Goal: Task Accomplishment & Management: Manage account settings

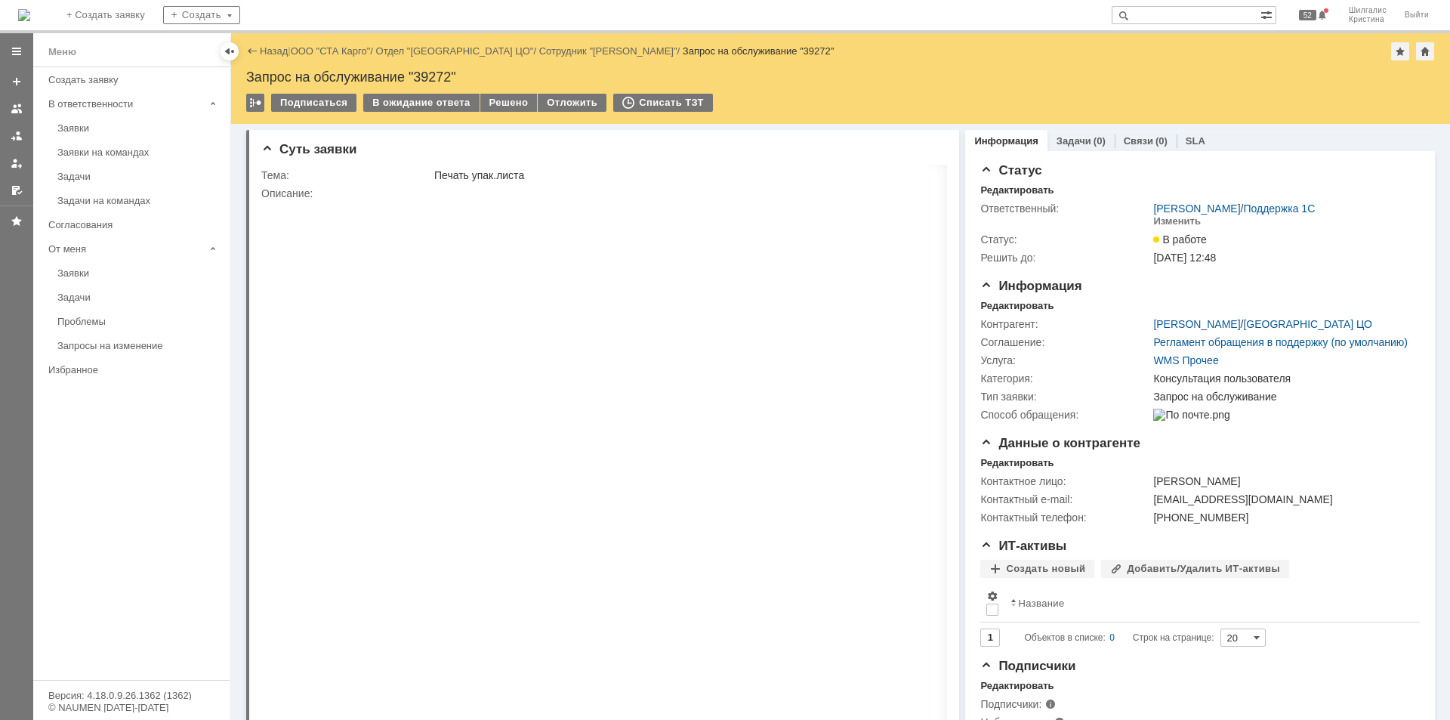
click at [330, 49] on link "ООО "СТА Карго"" at bounding box center [331, 50] width 80 height 11
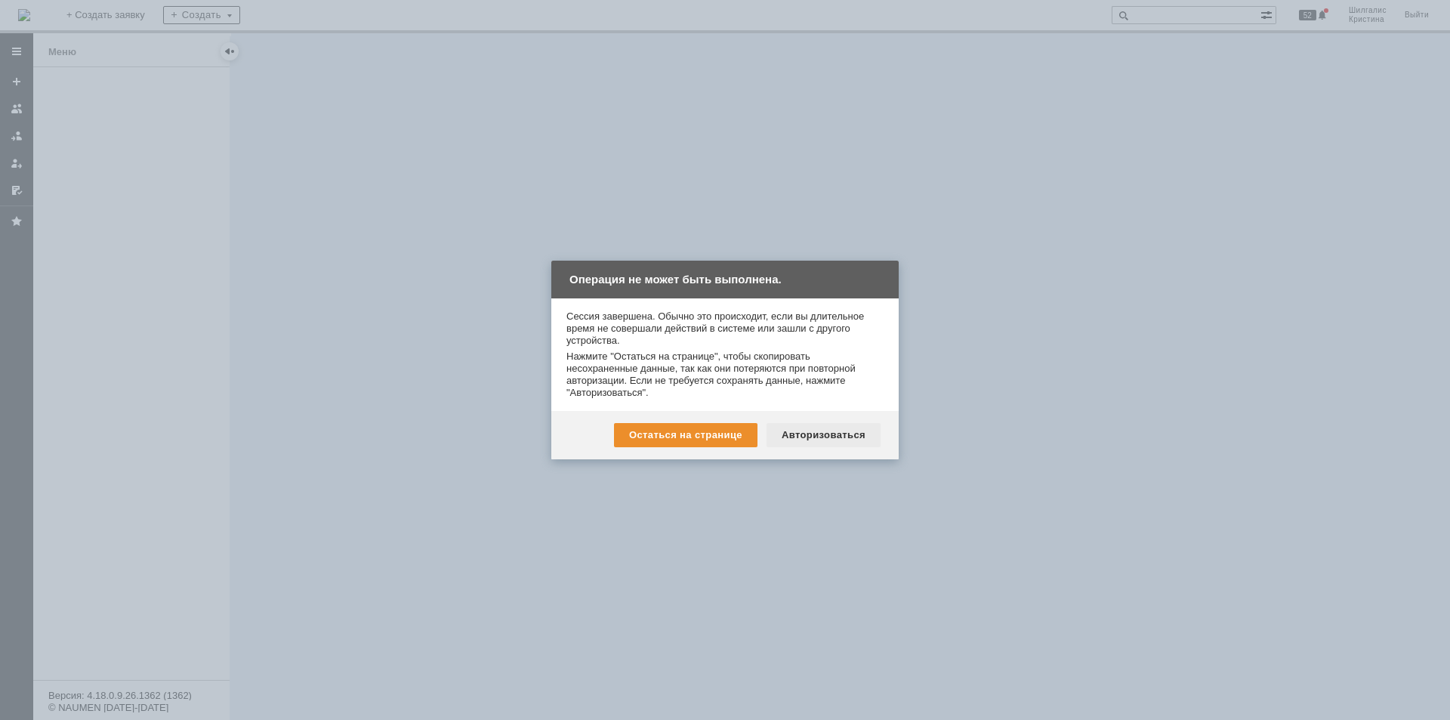
click at [807, 432] on div "Авторизоваться" at bounding box center [823, 435] width 114 height 24
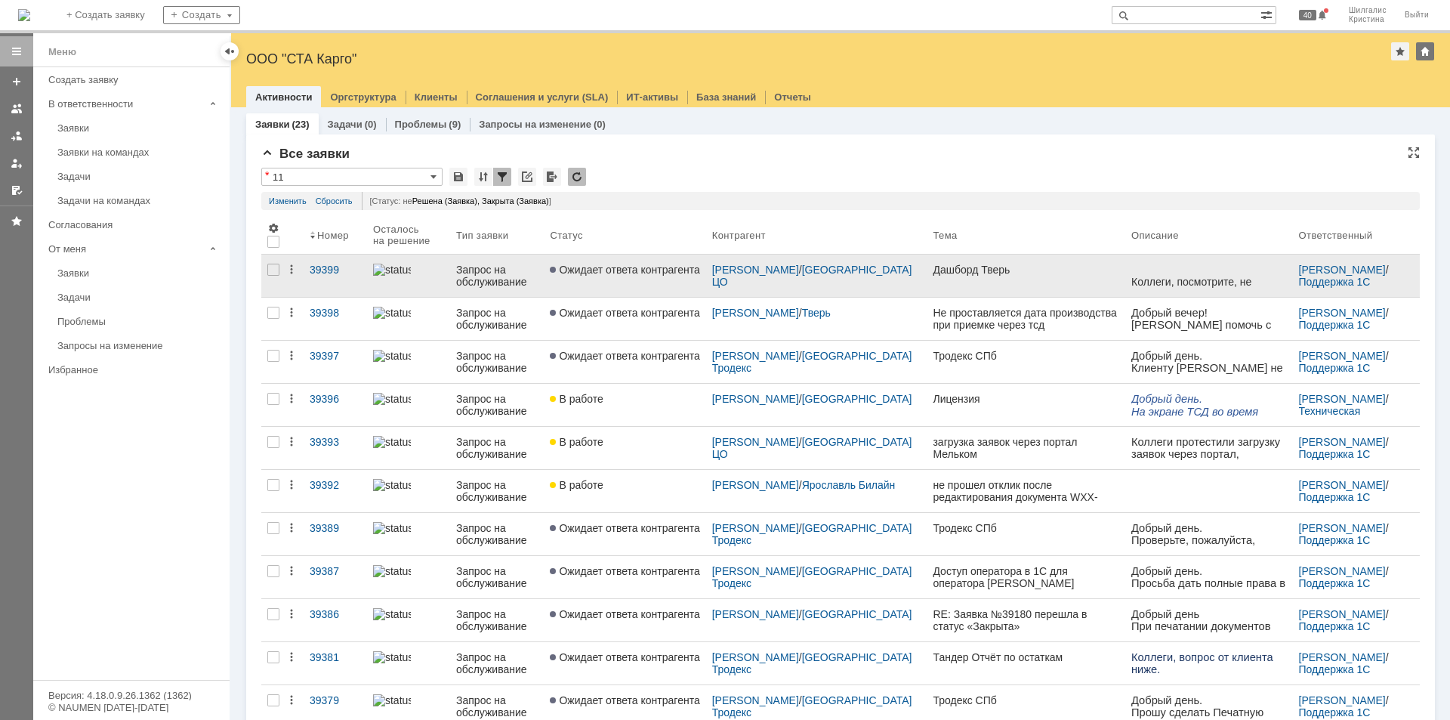
click at [688, 282] on link "Ожидает ответа контрагента" at bounding box center [625, 275] width 162 height 42
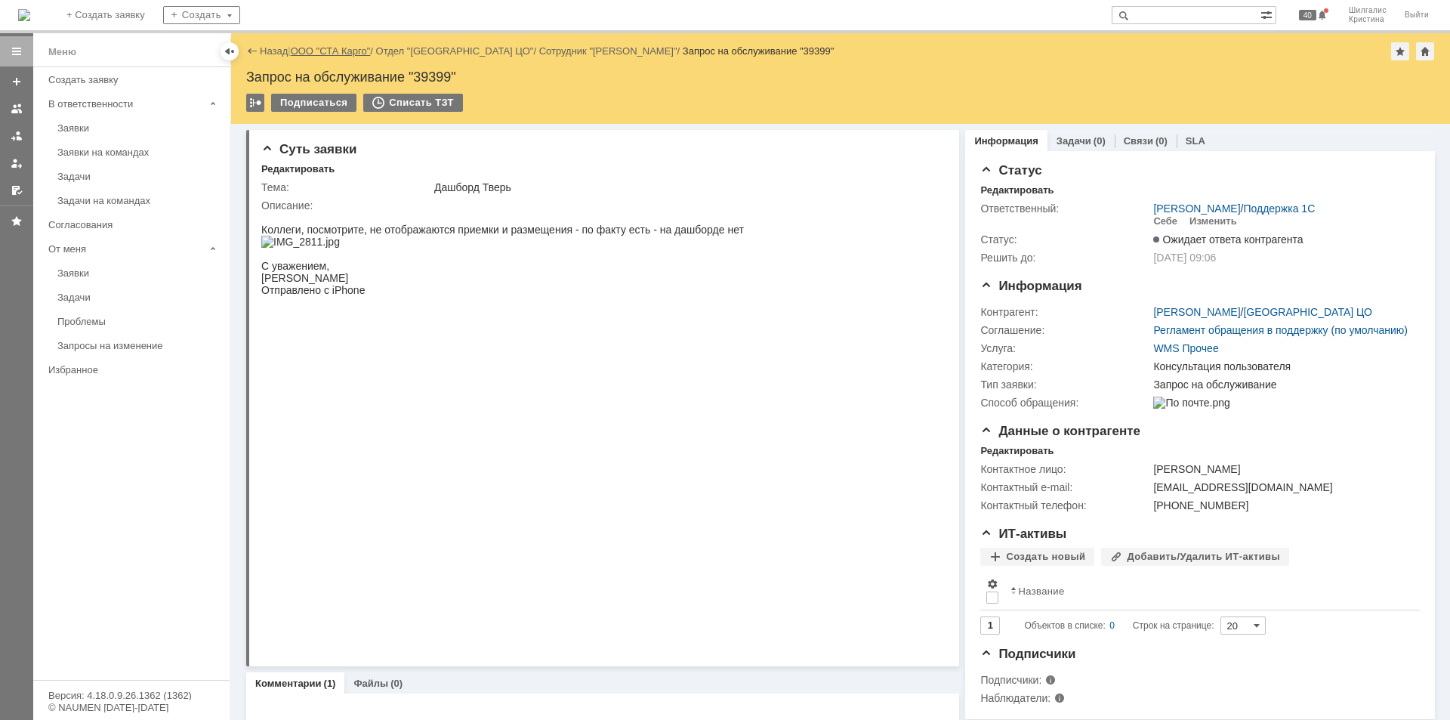
click at [338, 53] on link "ООО "СТА Карго"" at bounding box center [331, 50] width 80 height 11
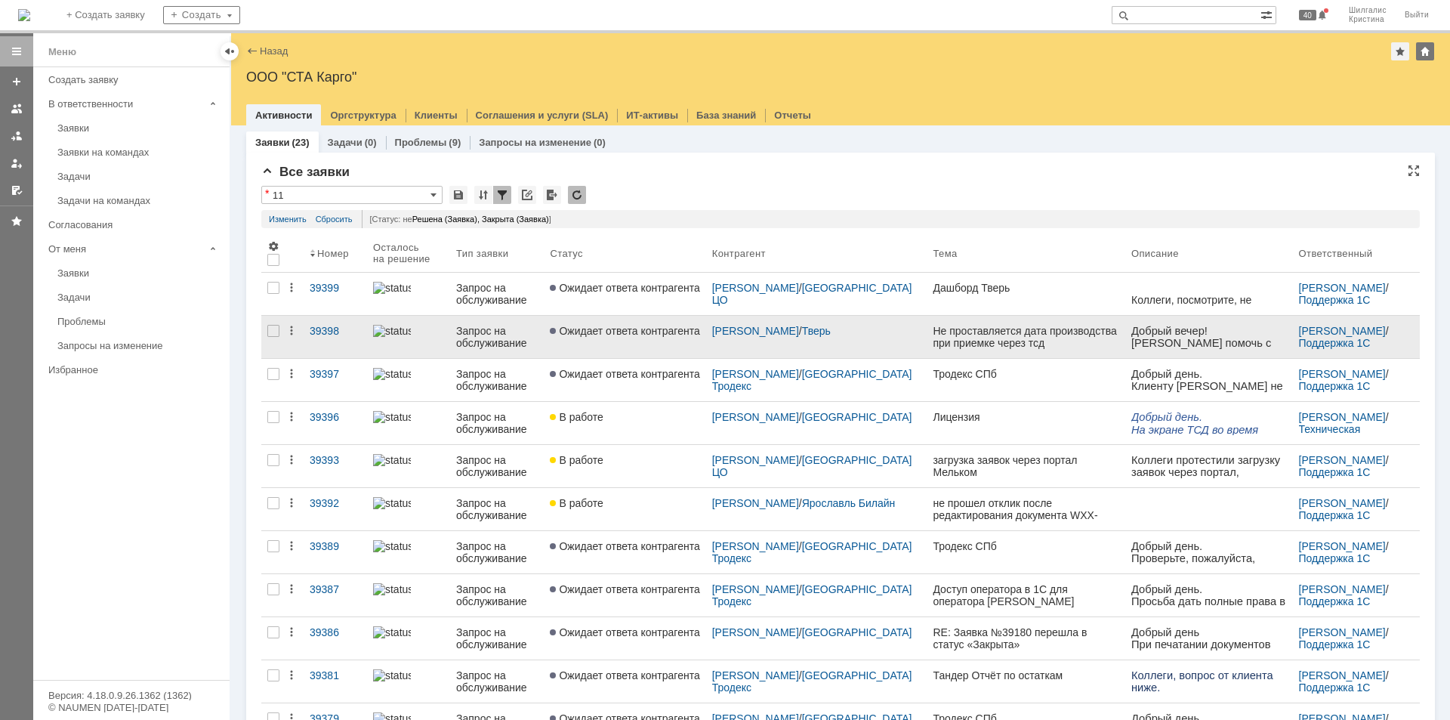
click at [664, 334] on span "Ожидает ответа контрагента" at bounding box center [625, 331] width 150 height 12
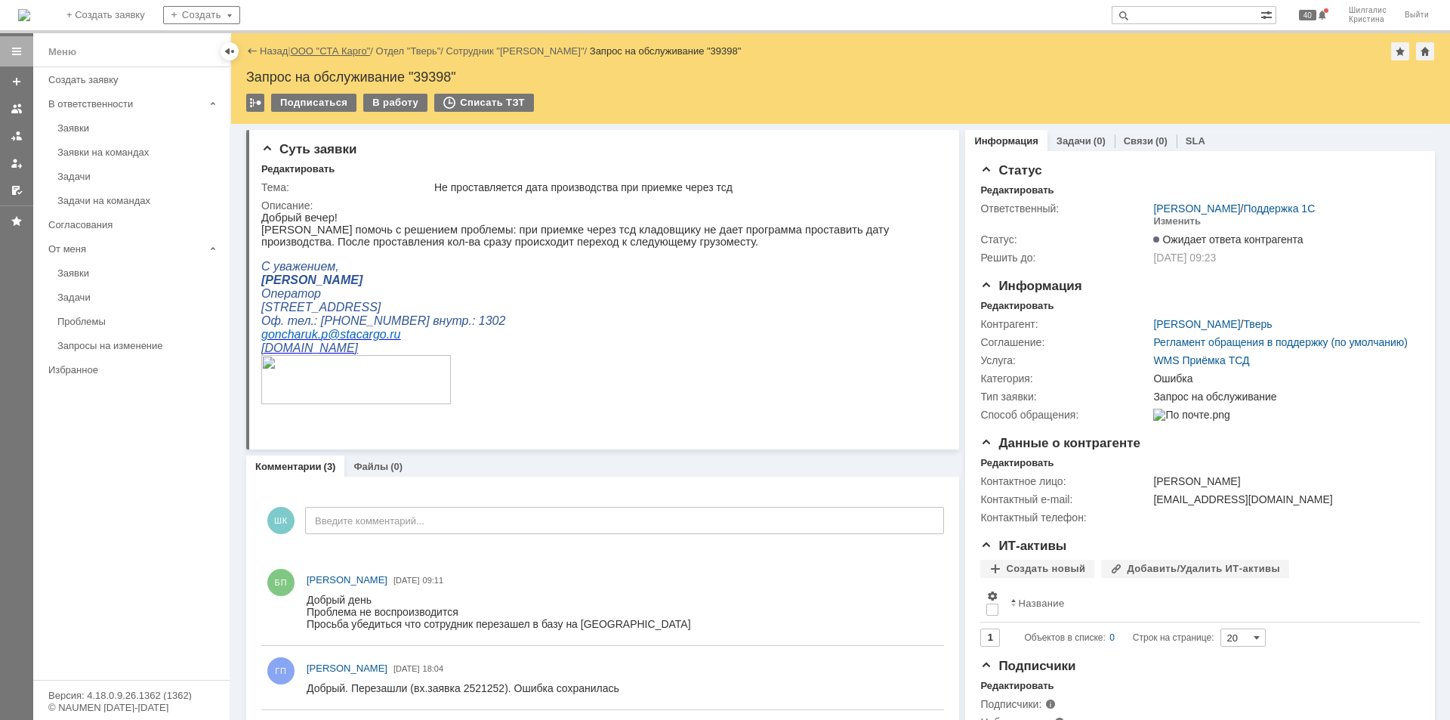
click at [348, 52] on link "ООО "СТА Карго"" at bounding box center [331, 50] width 80 height 11
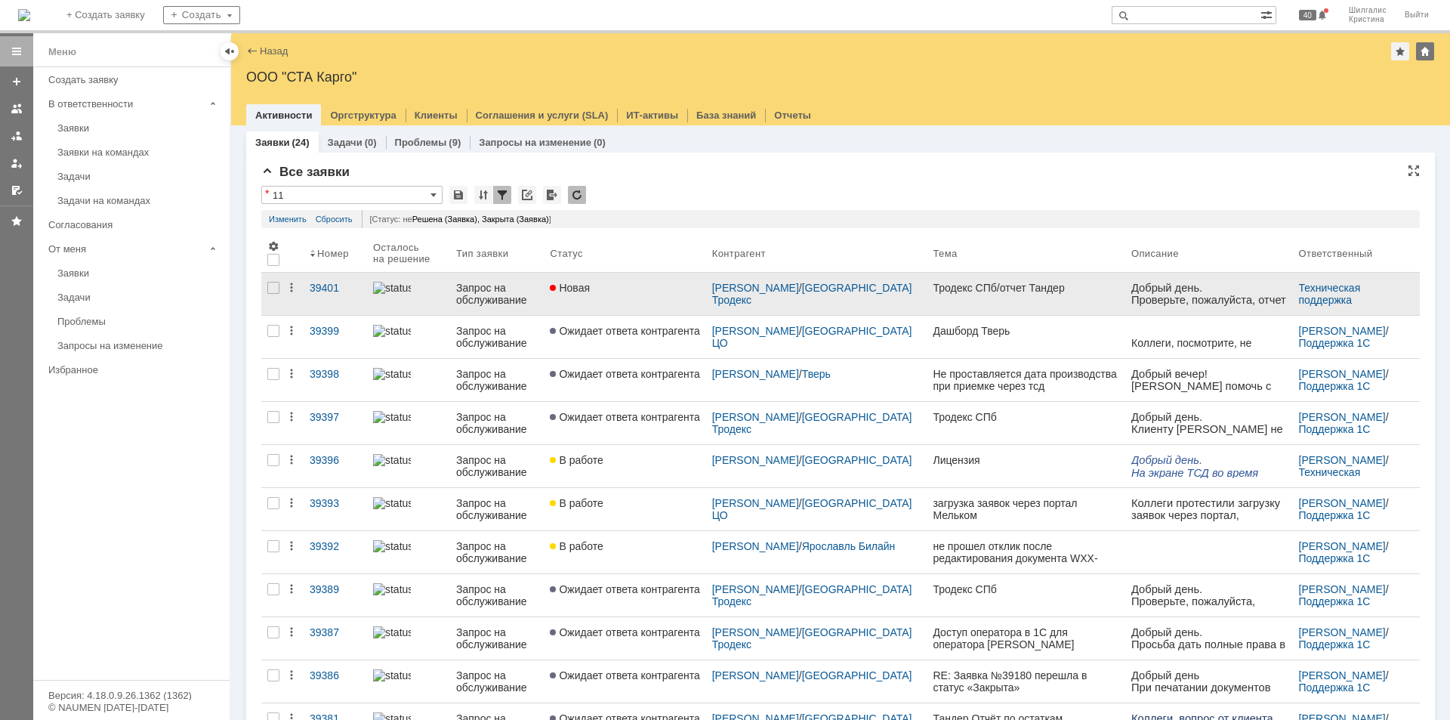
click at [641, 282] on div "Новая" at bounding box center [625, 288] width 150 height 12
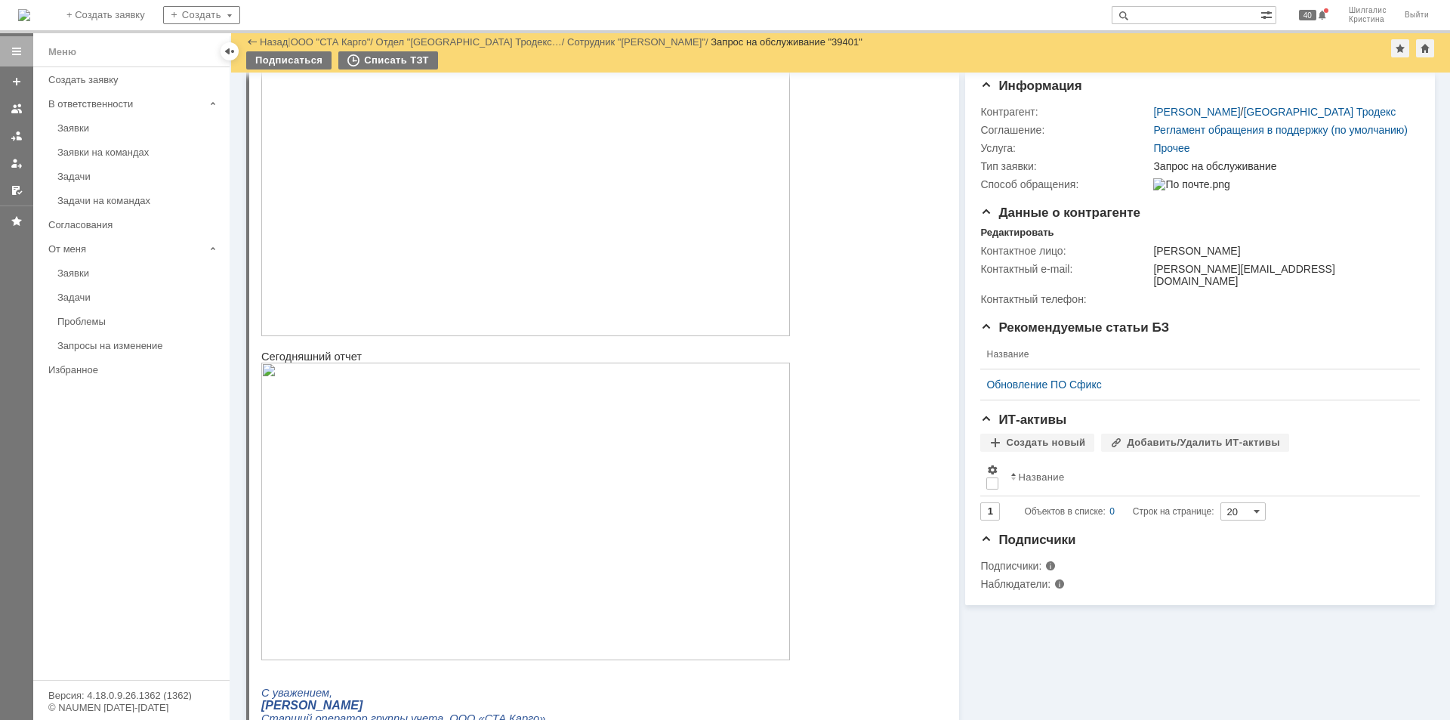
scroll to position [151, 0]
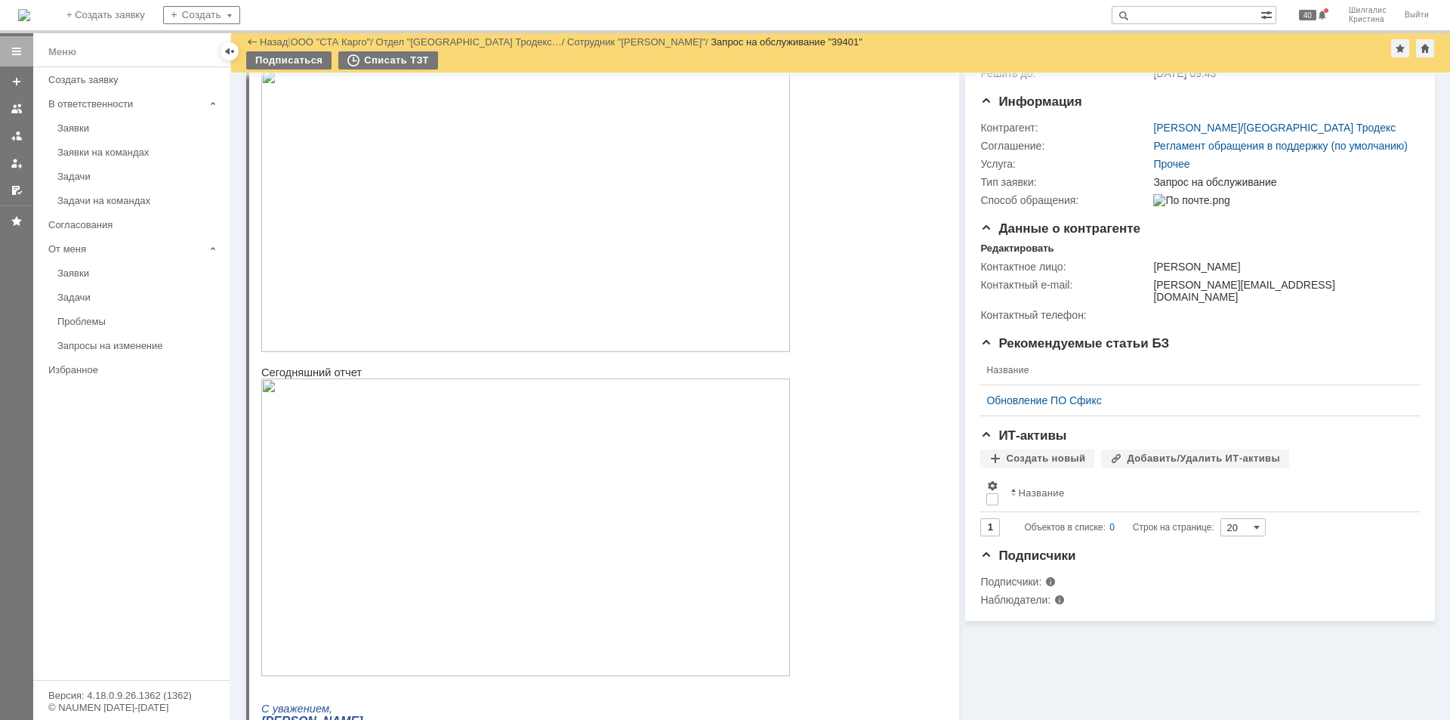
click at [433, 292] on img at bounding box center [525, 210] width 529 height 282
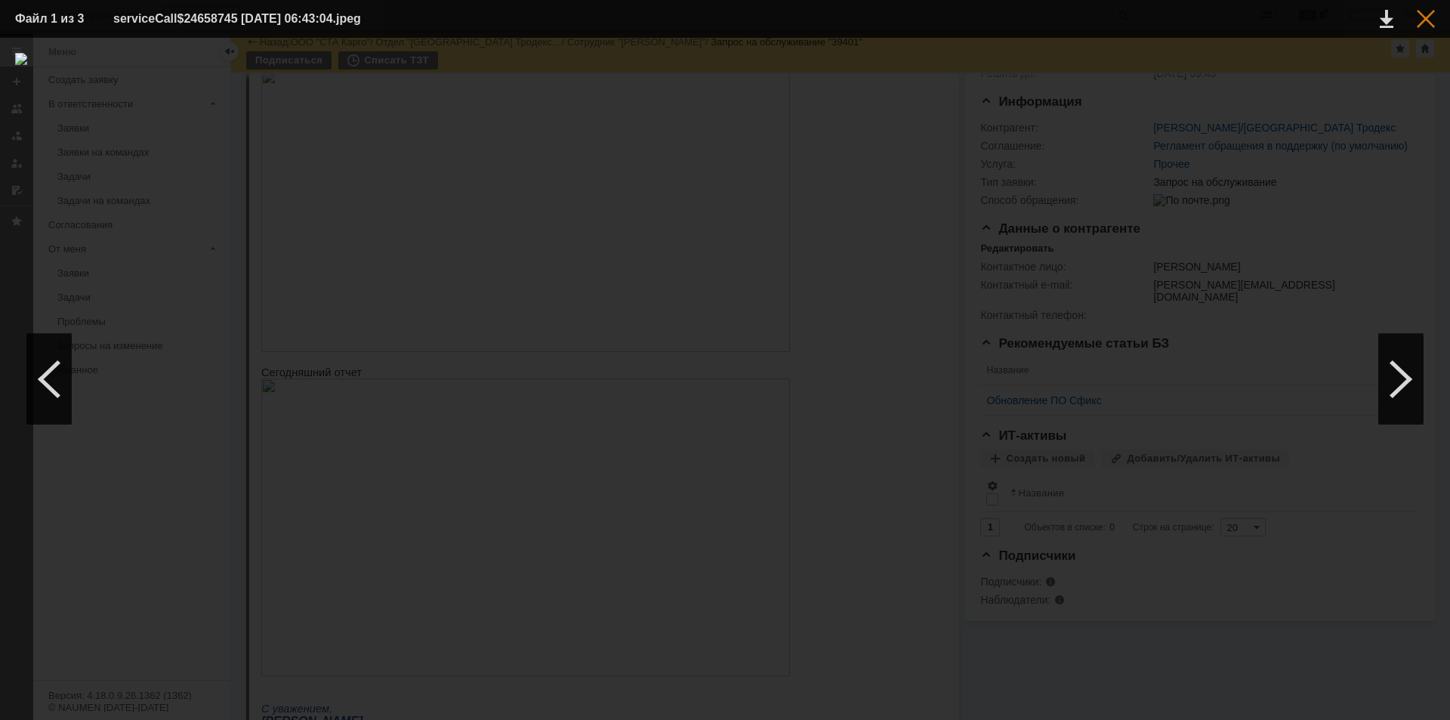
click at [1431, 22] on div at bounding box center [1426, 19] width 18 height 18
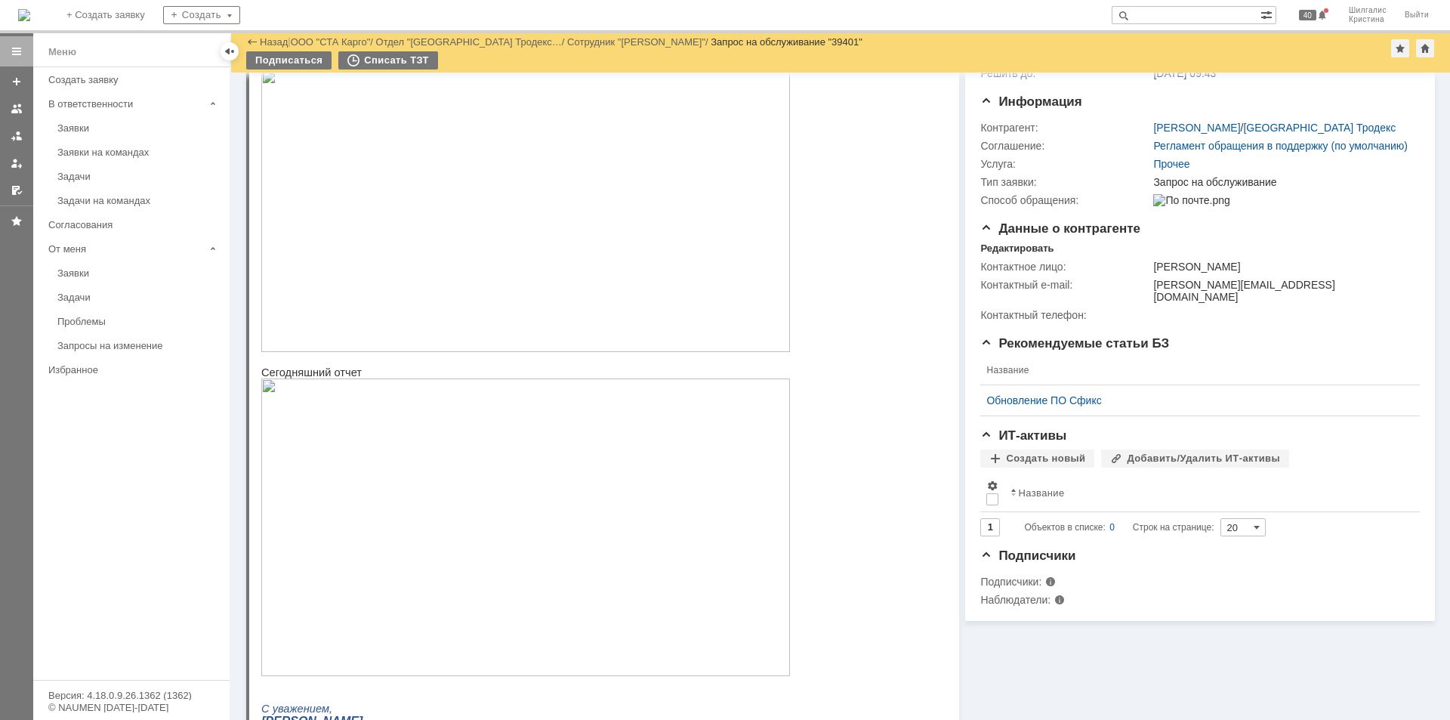
click at [433, 516] on img at bounding box center [525, 527] width 529 height 298
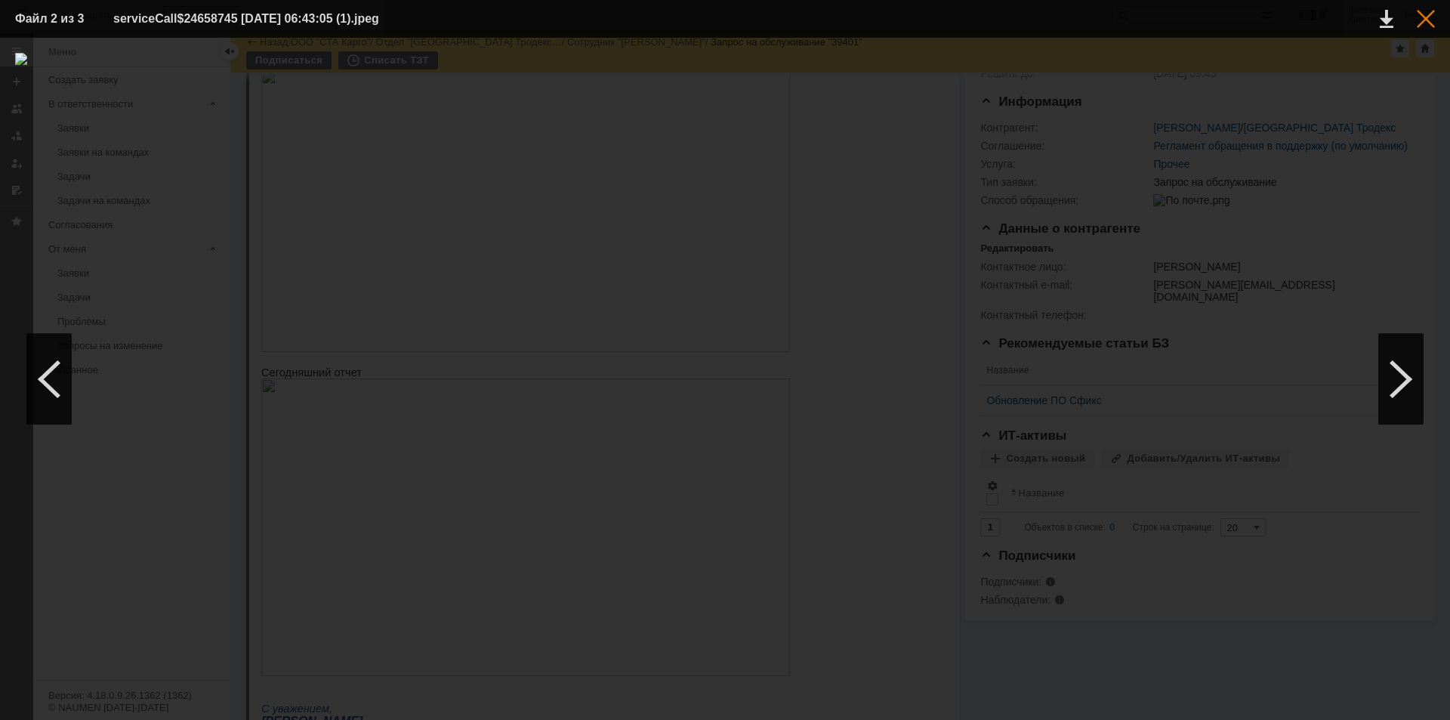
click at [1427, 18] on div at bounding box center [1426, 19] width 18 height 18
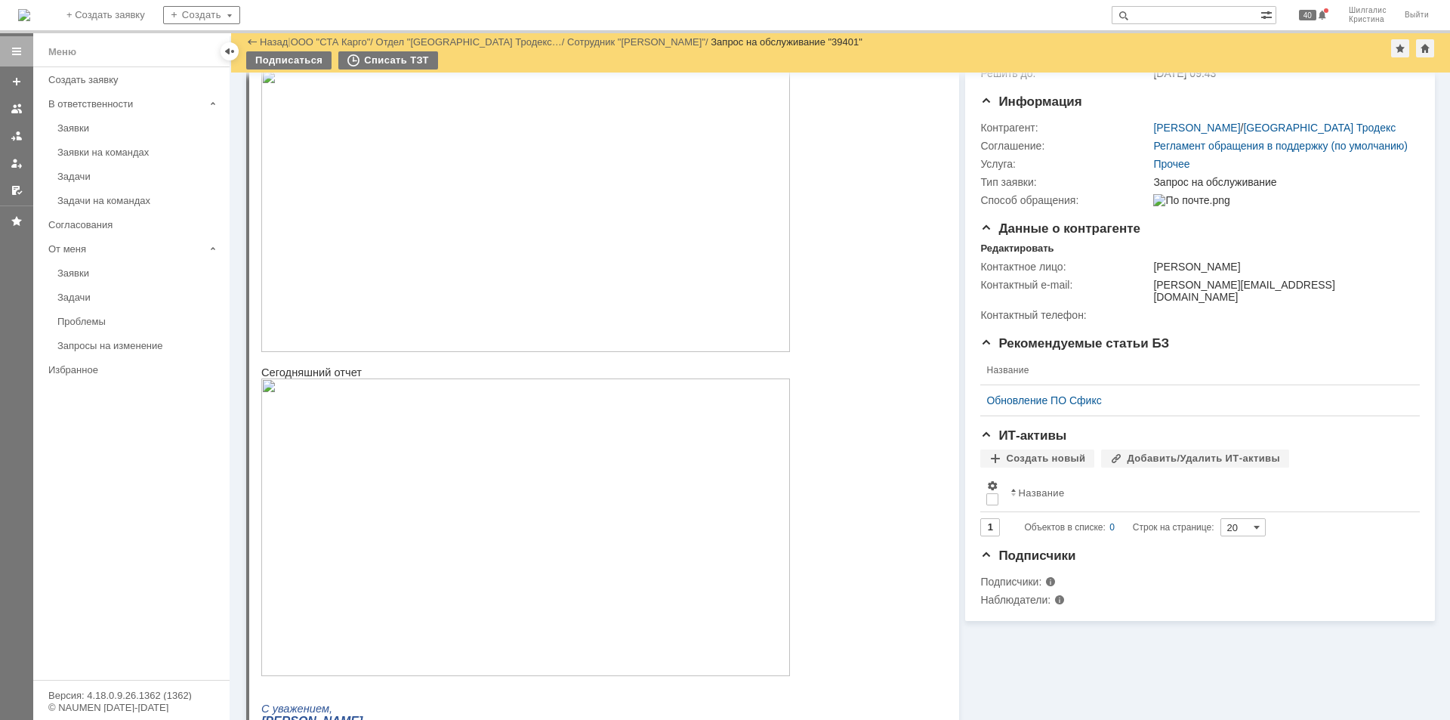
click at [600, 235] on img at bounding box center [525, 210] width 529 height 282
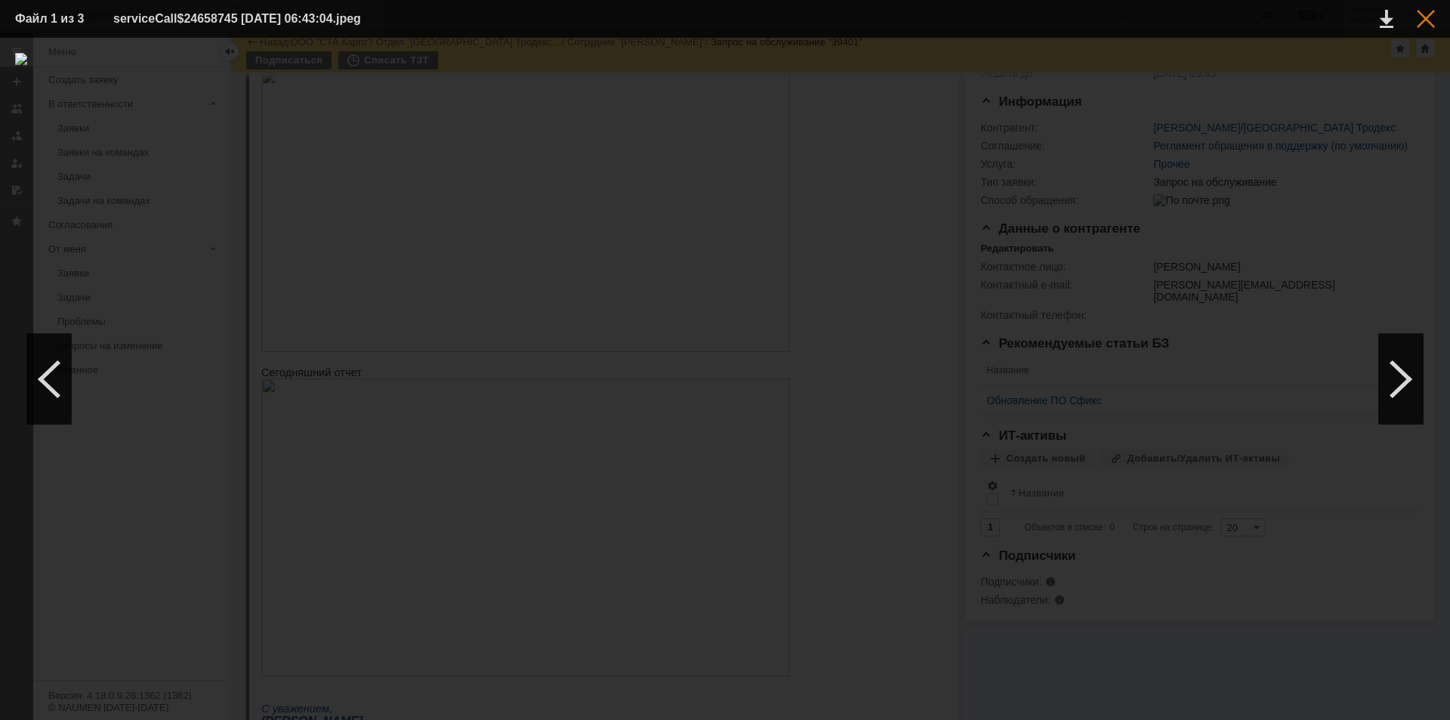
click at [1419, 23] on div at bounding box center [1426, 19] width 18 height 18
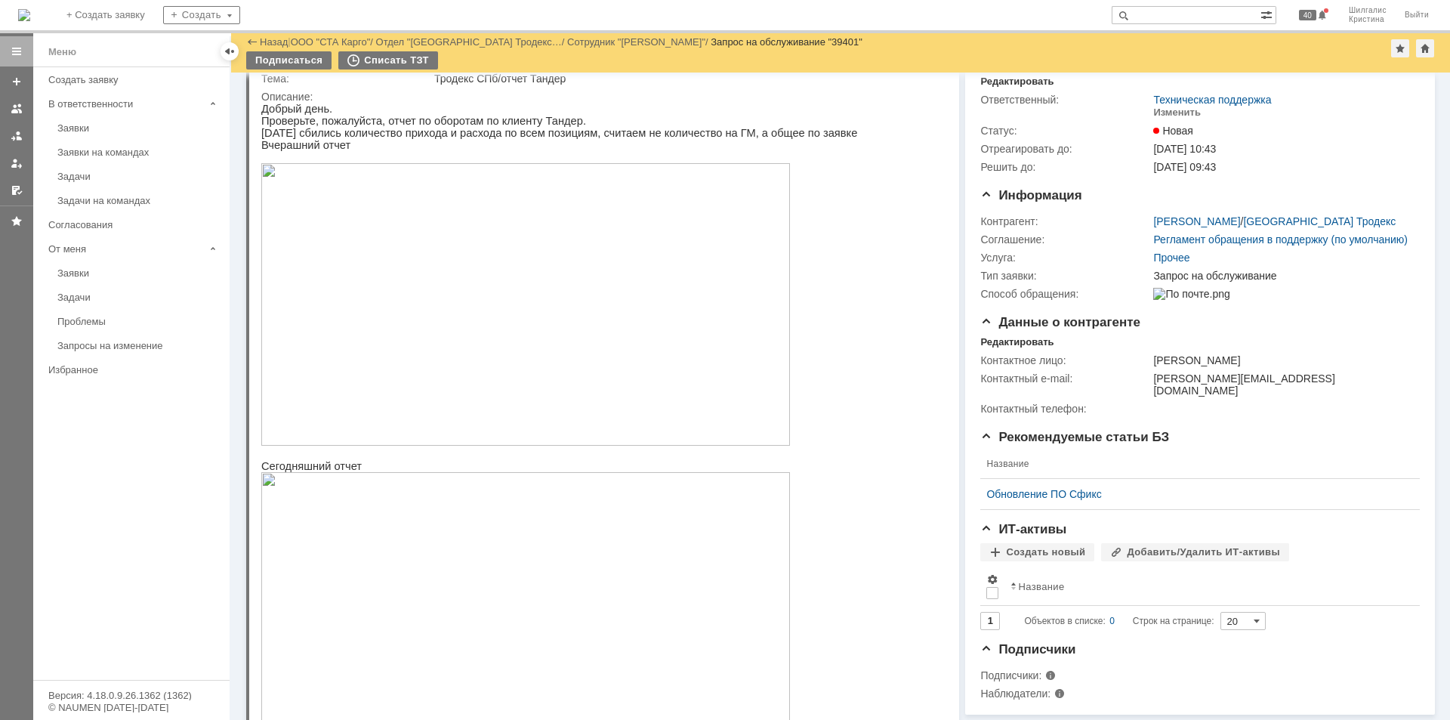
scroll to position [0, 0]
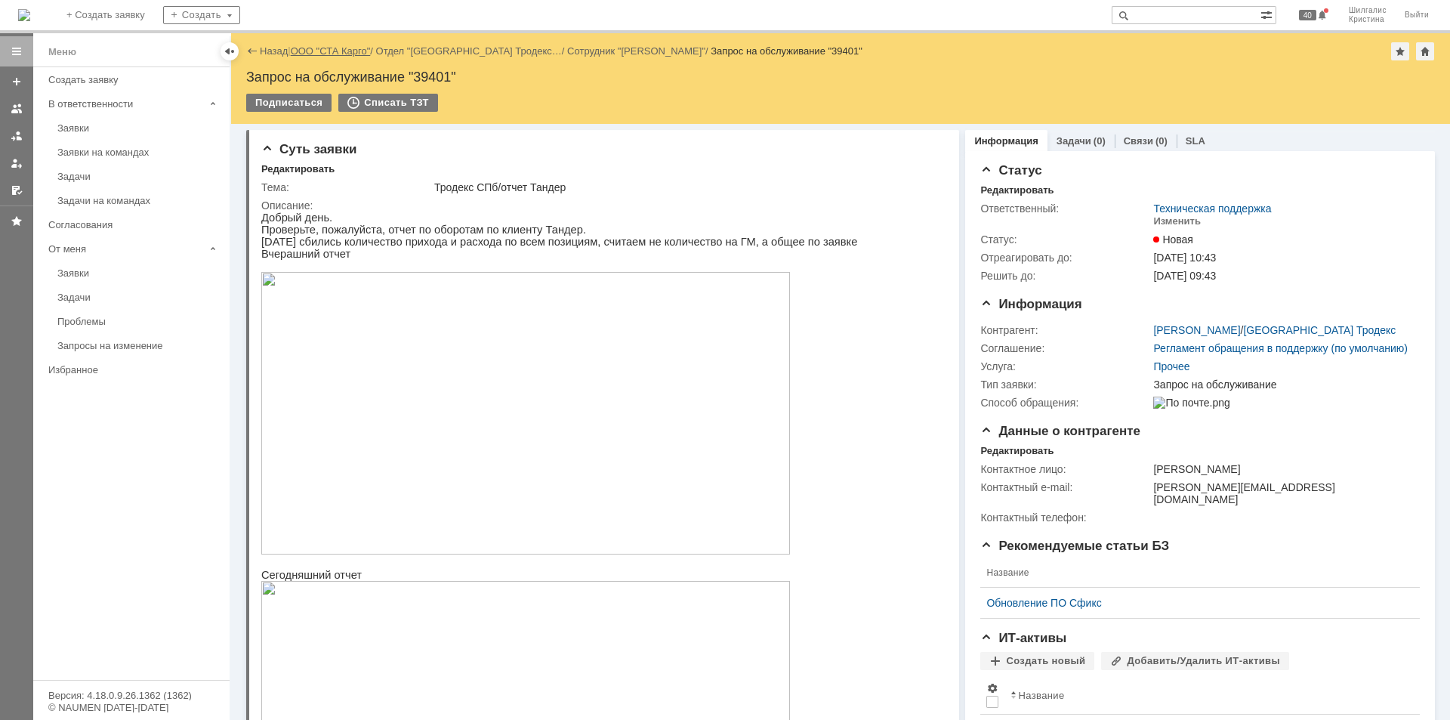
click at [356, 48] on link "ООО "СТА Карго"" at bounding box center [331, 50] width 80 height 11
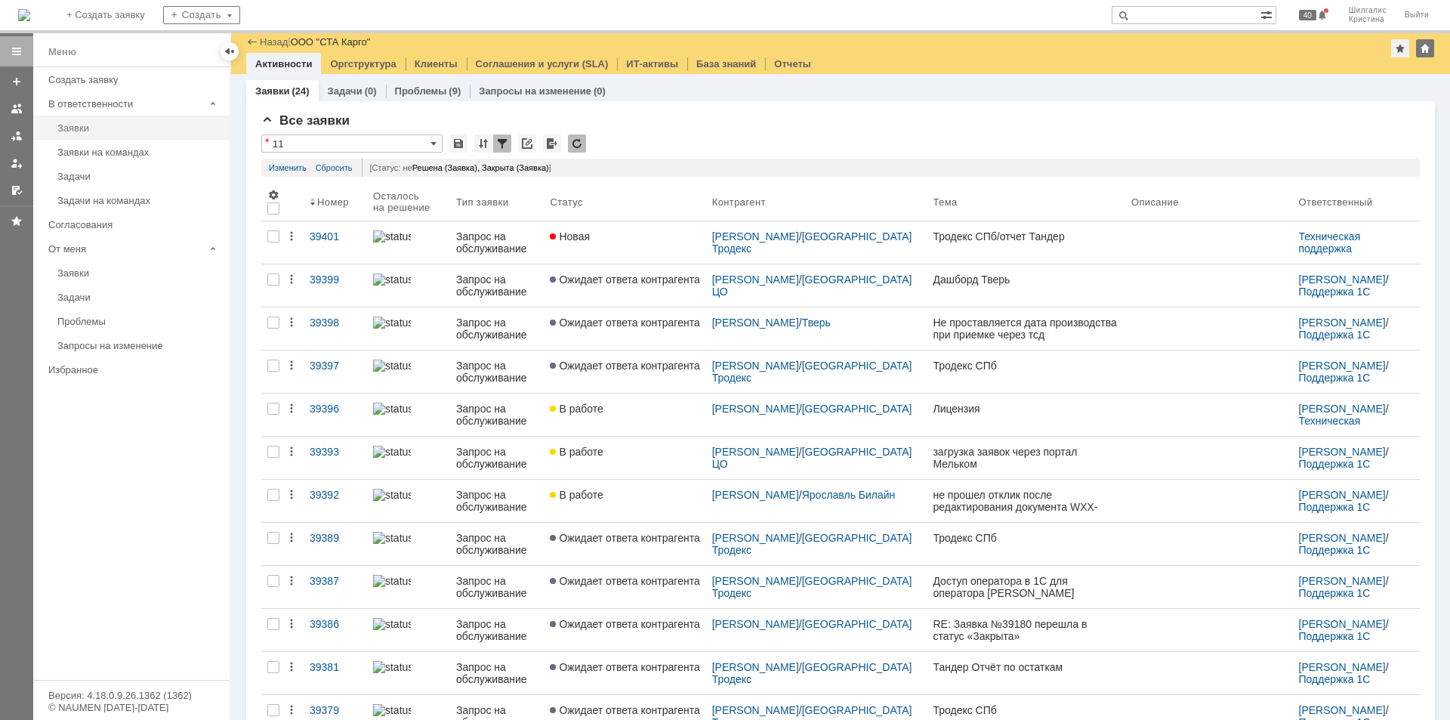
scroll to position [378, 0]
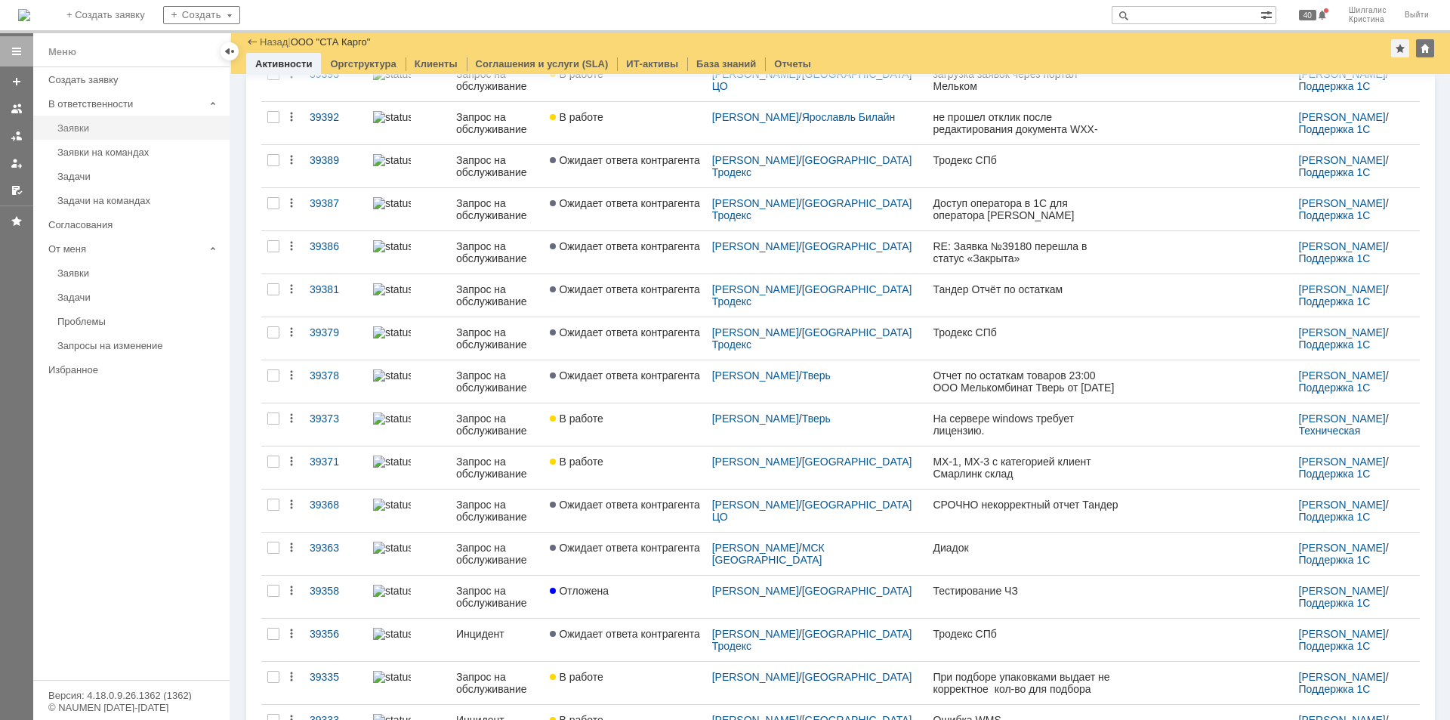
click at [74, 117] on link "Заявки" at bounding box center [138, 127] width 175 height 23
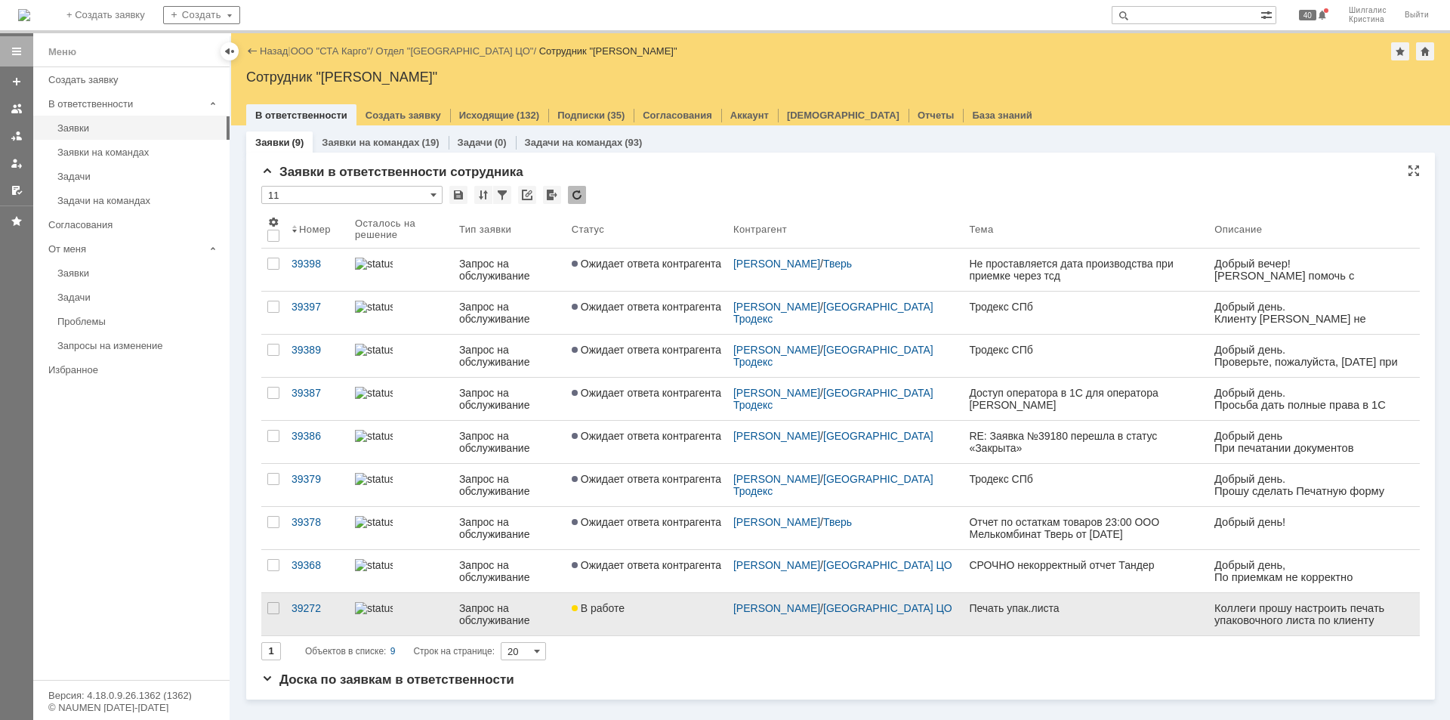
click at [641, 598] on link "В работе" at bounding box center [647, 614] width 162 height 42
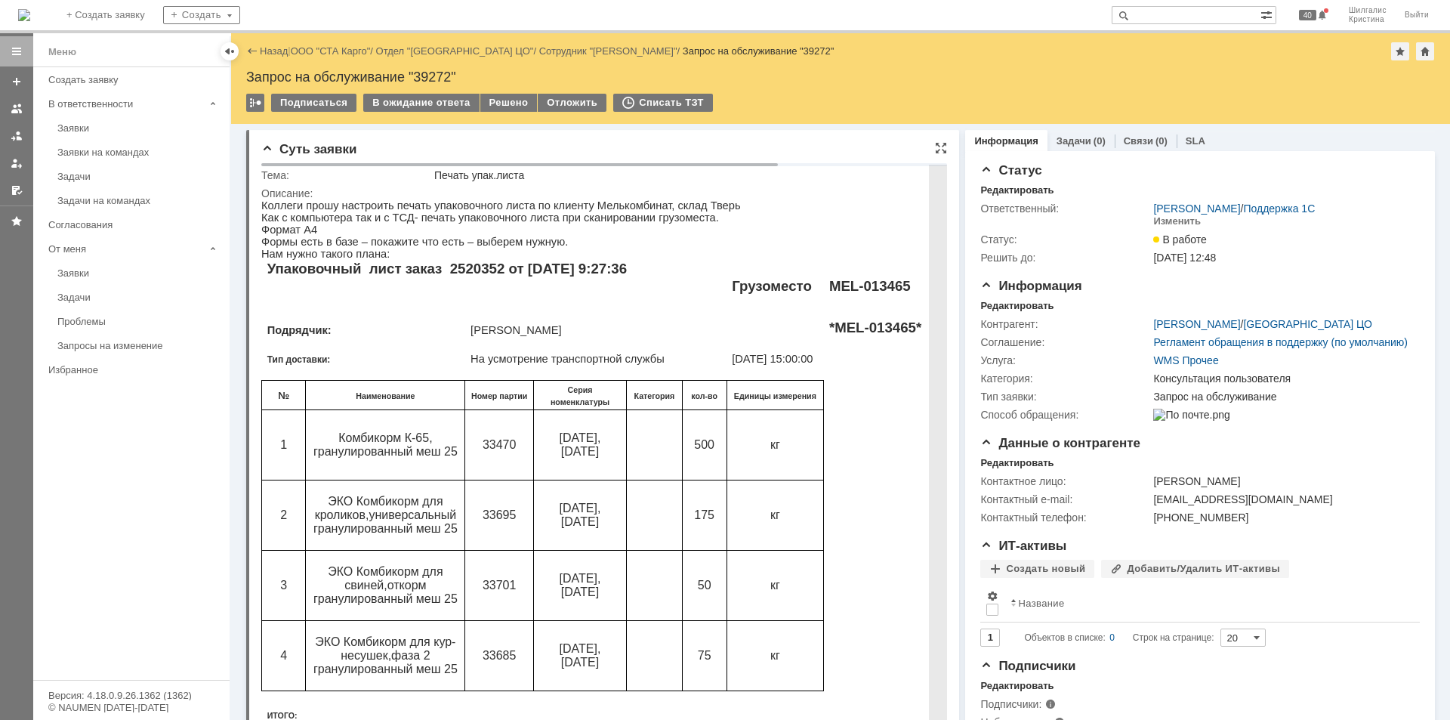
drag, startPoint x: 1066, startPoint y: 435, endPoint x: 890, endPoint y: 80, distance: 396.1
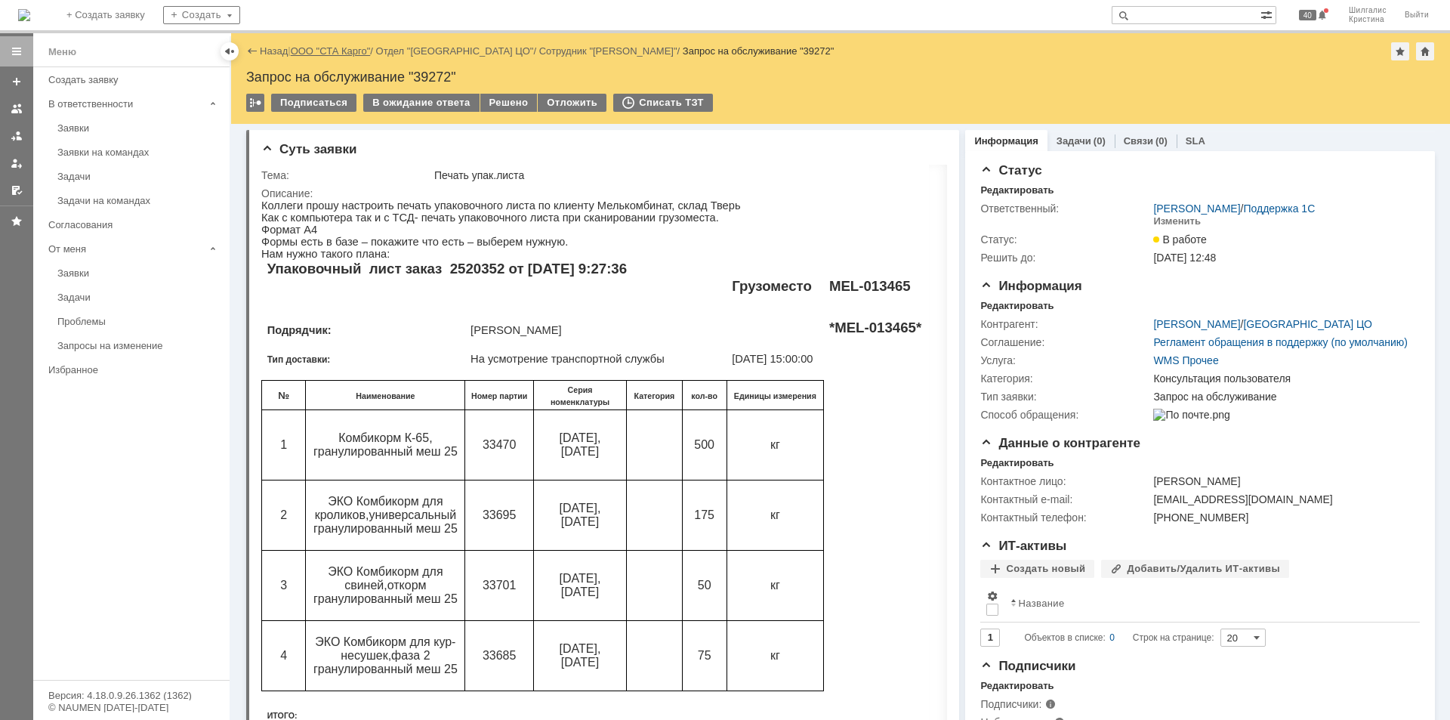
click at [339, 54] on link "ООО "СТА Карго"" at bounding box center [331, 50] width 80 height 11
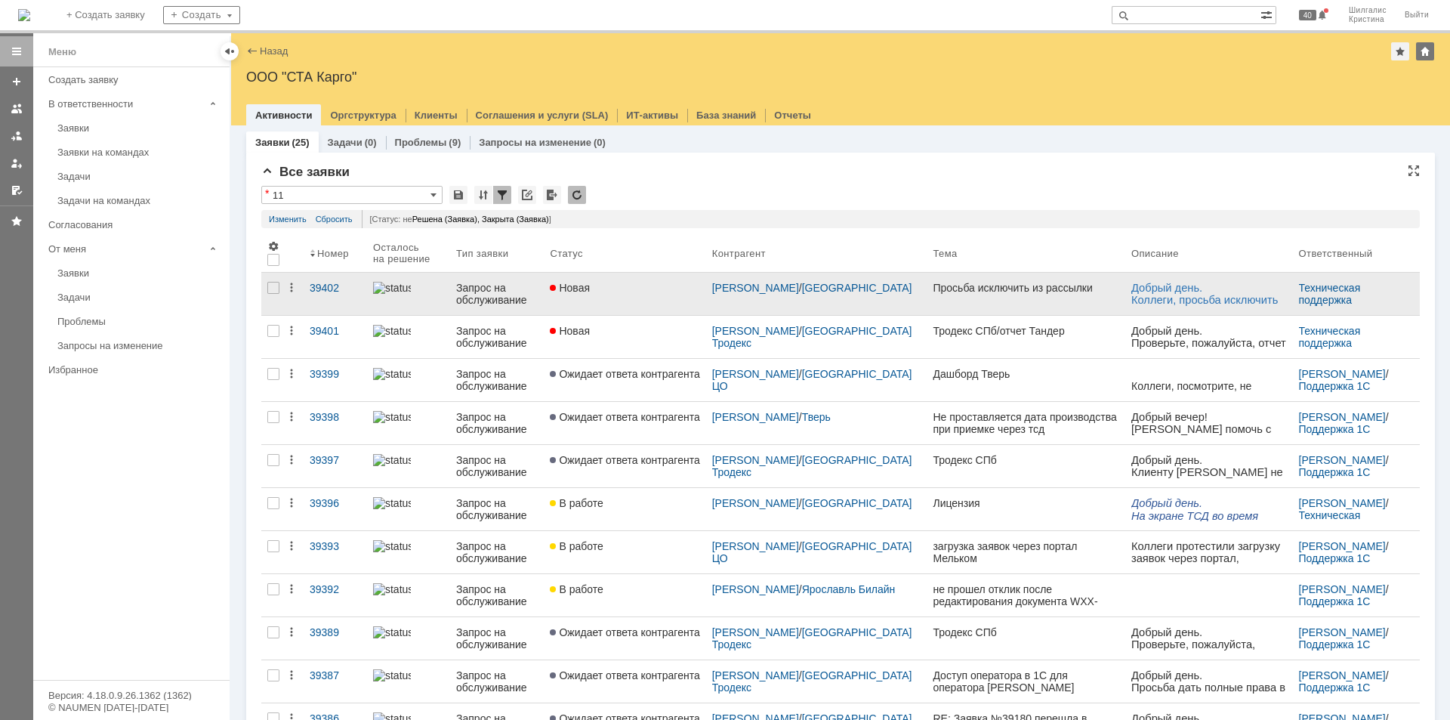
click at [622, 280] on link "Новая" at bounding box center [625, 294] width 162 height 42
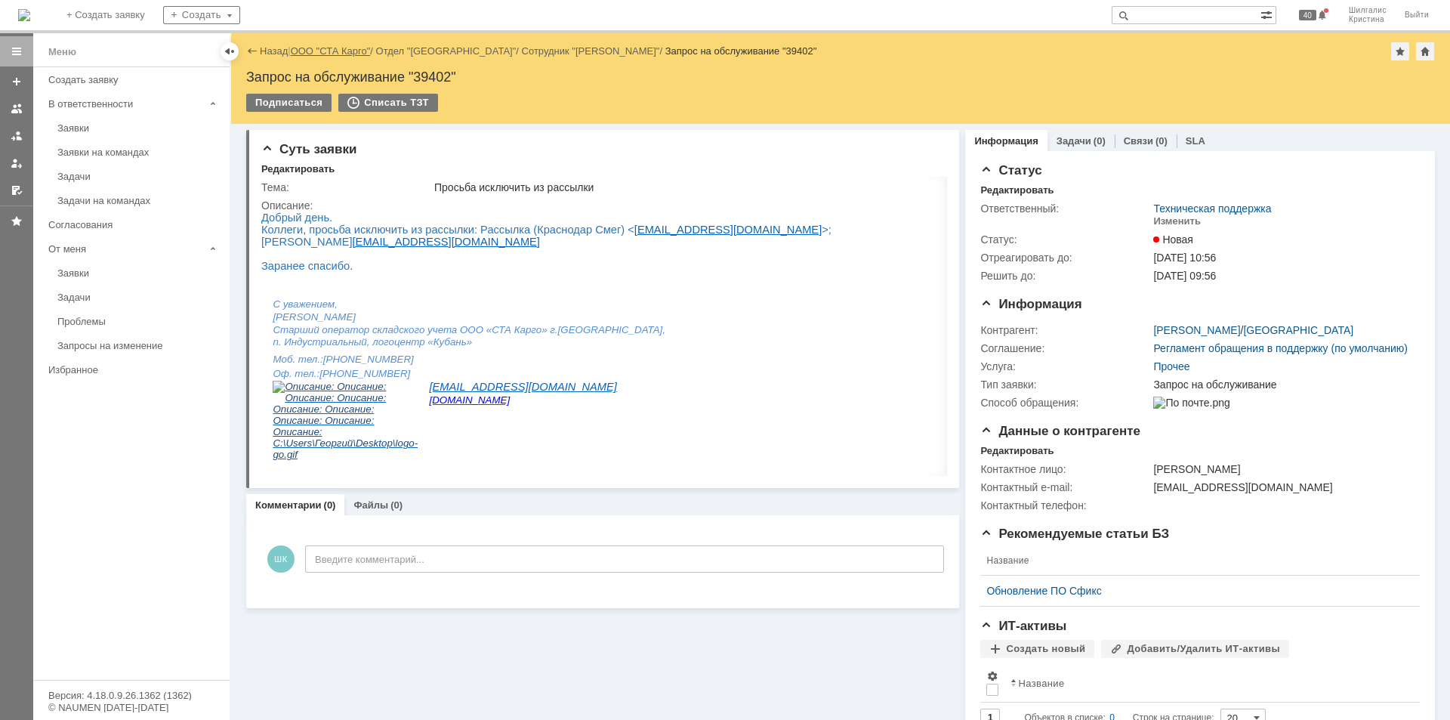
click at [328, 48] on link "ООО "СТА Карго"" at bounding box center [331, 50] width 80 height 11
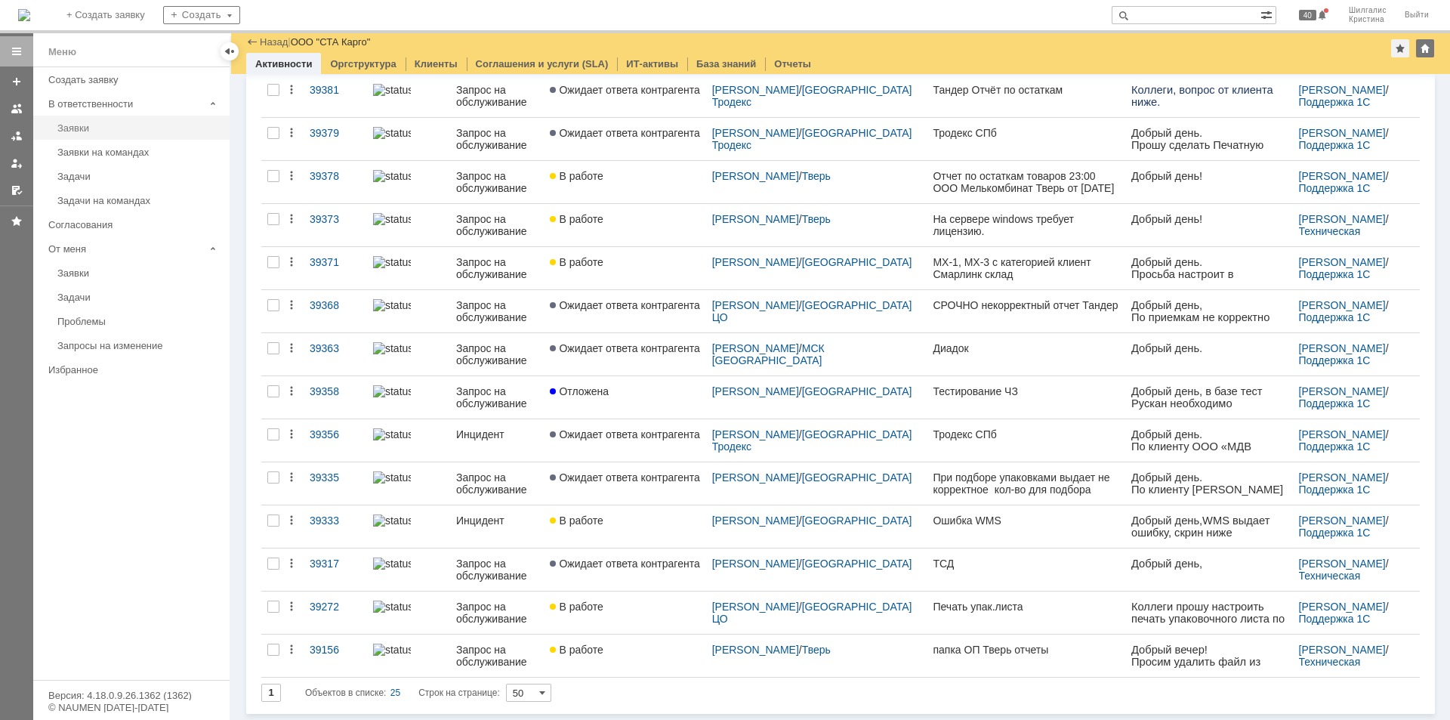
click at [102, 126] on div "Заявки" at bounding box center [138, 127] width 163 height 11
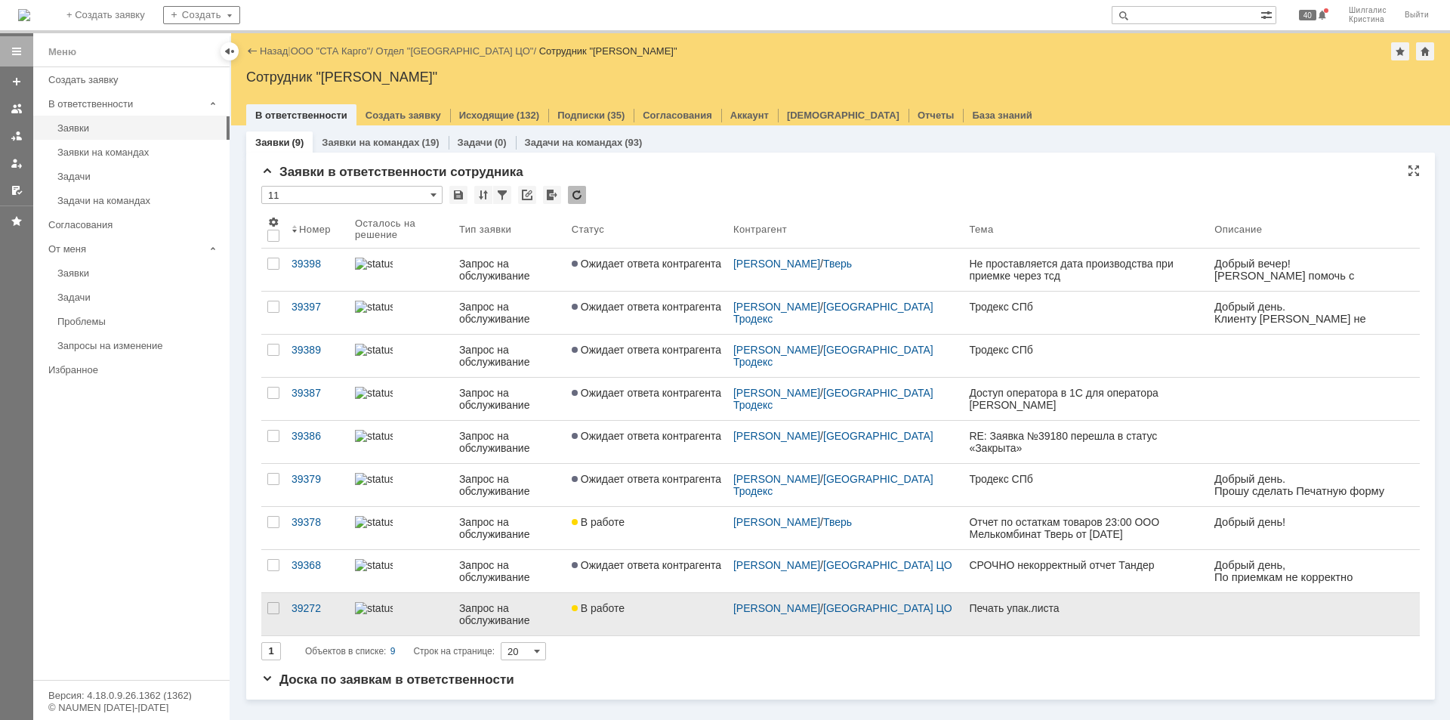
click at [655, 614] on link "В работе" at bounding box center [647, 614] width 162 height 42
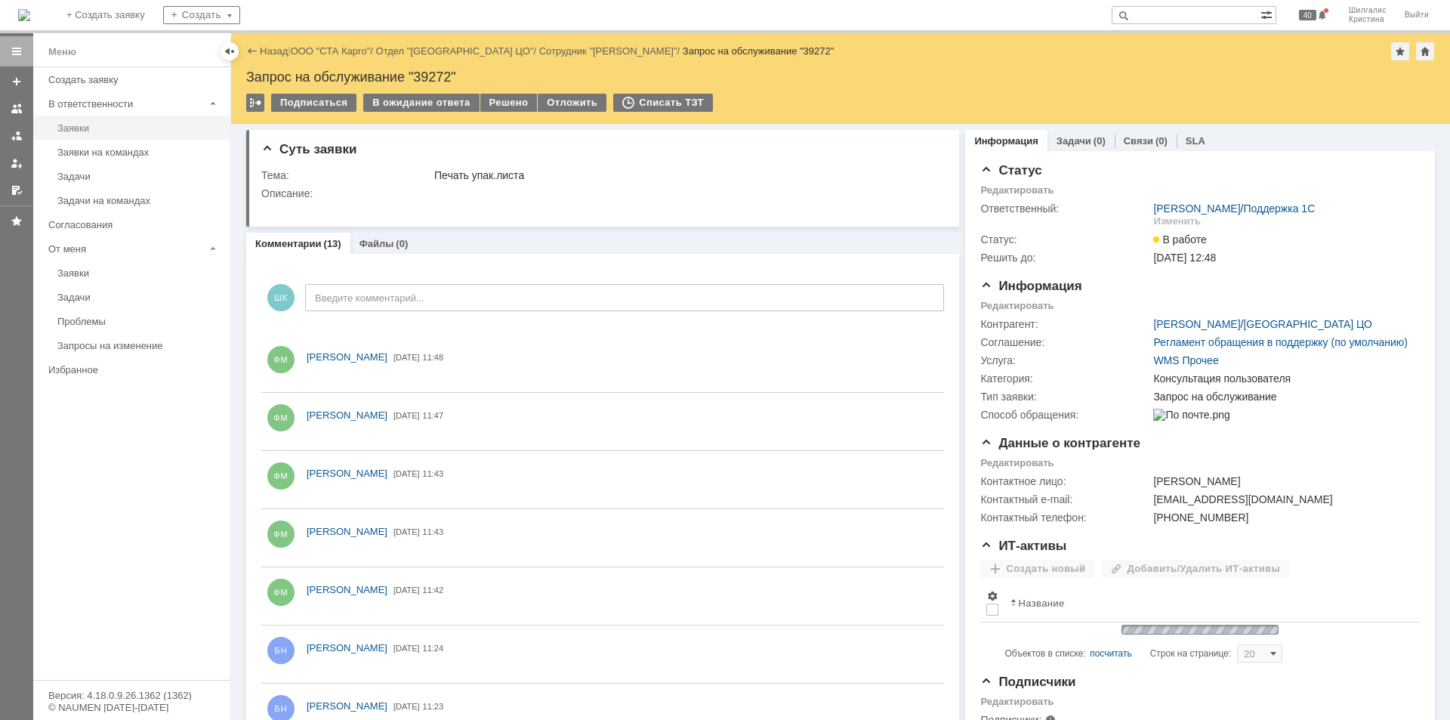
click at [100, 134] on link "Заявки" at bounding box center [138, 127] width 175 height 23
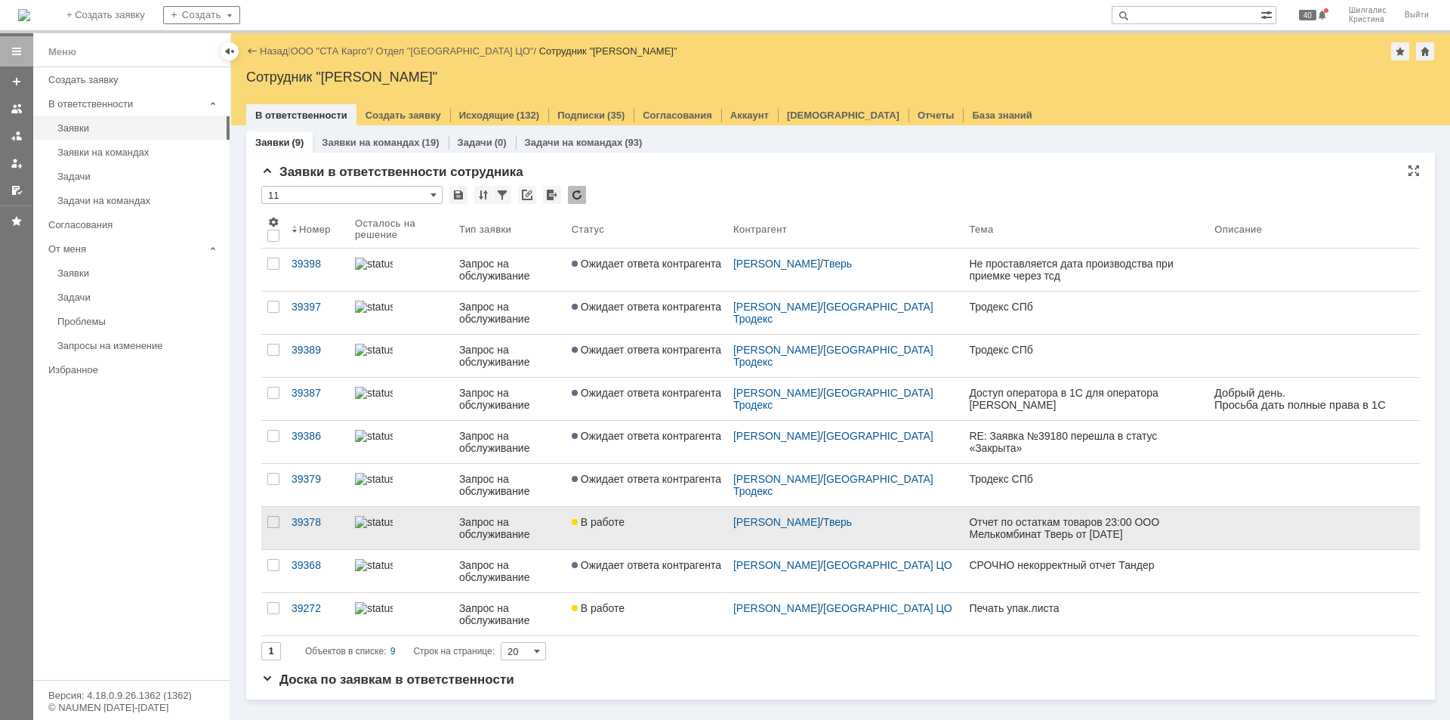
click at [632, 523] on div "В работе" at bounding box center [647, 522] width 150 height 12
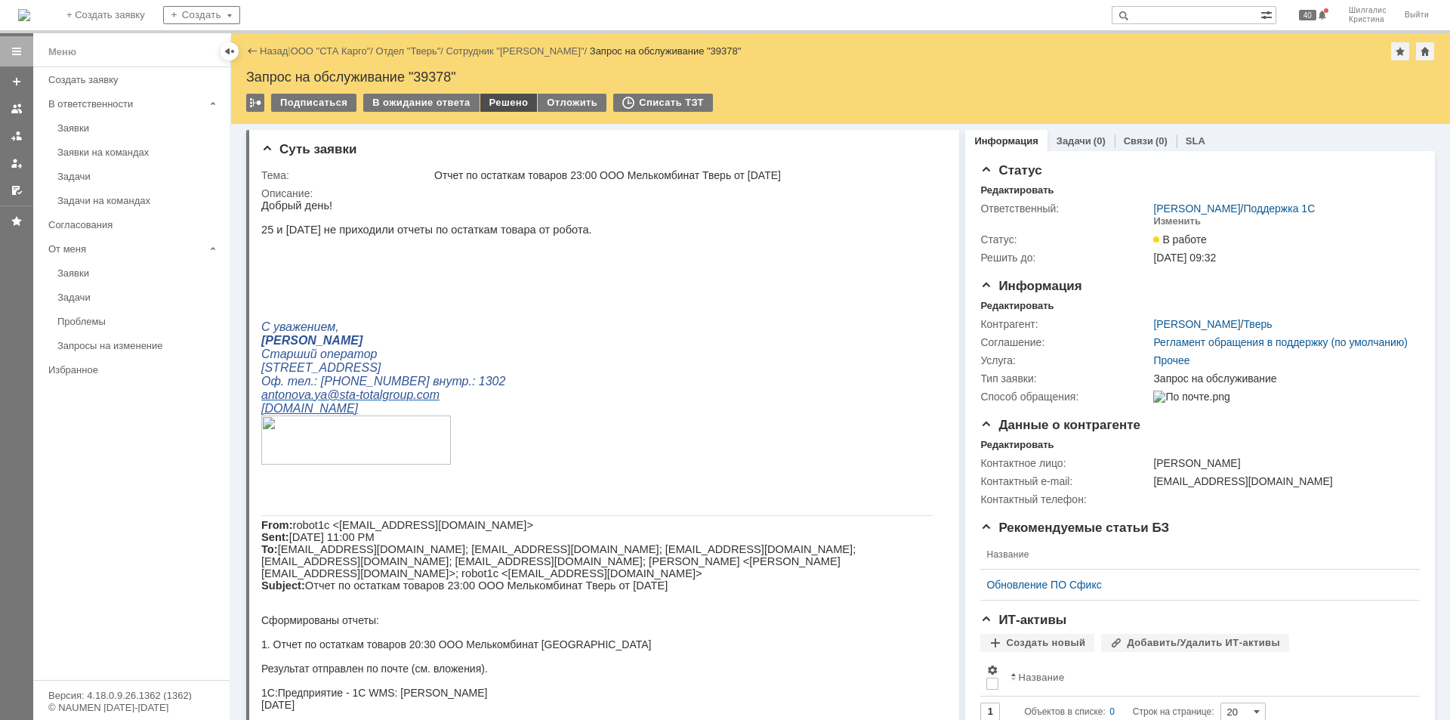
click at [498, 100] on div "Решено" at bounding box center [508, 103] width 57 height 18
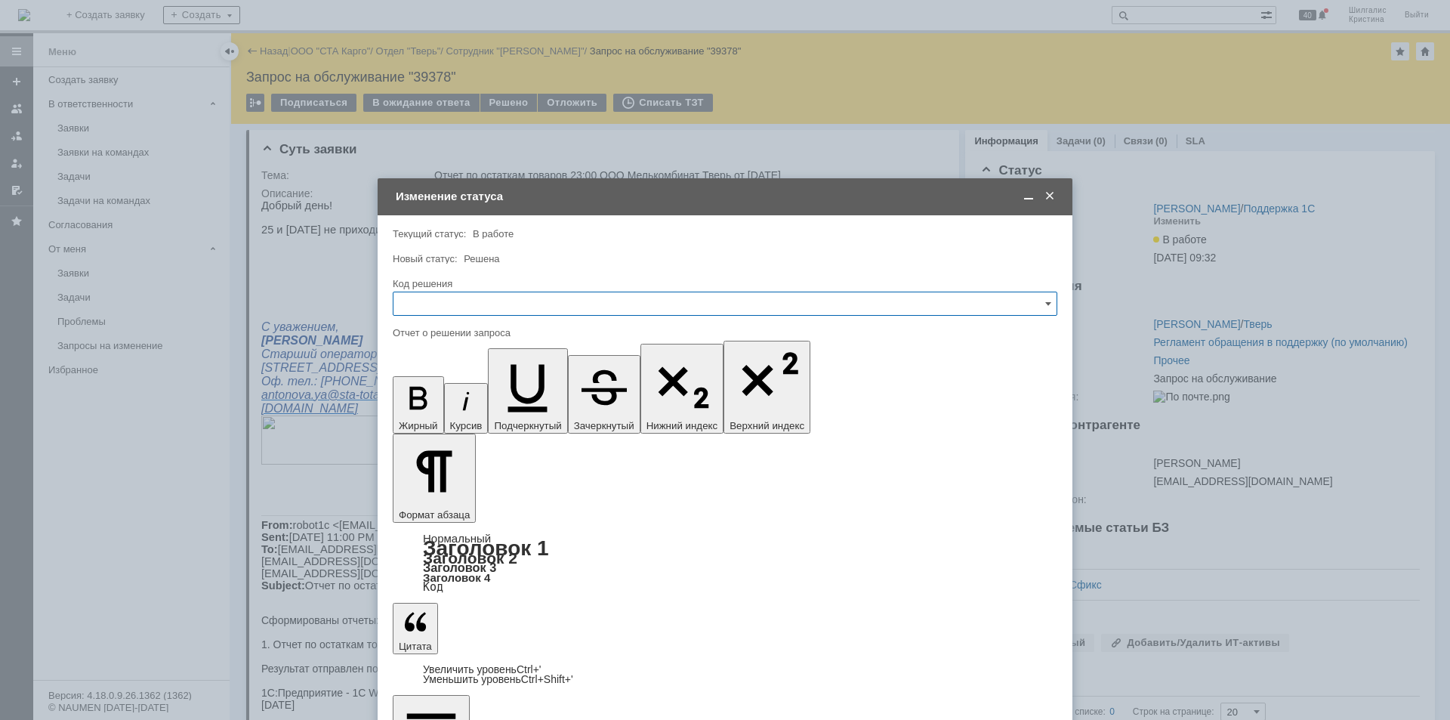
click at [483, 295] on input "text" at bounding box center [725, 303] width 665 height 24
click at [446, 502] on span "Решено" at bounding box center [725, 506] width 645 height 12
type input "Решено"
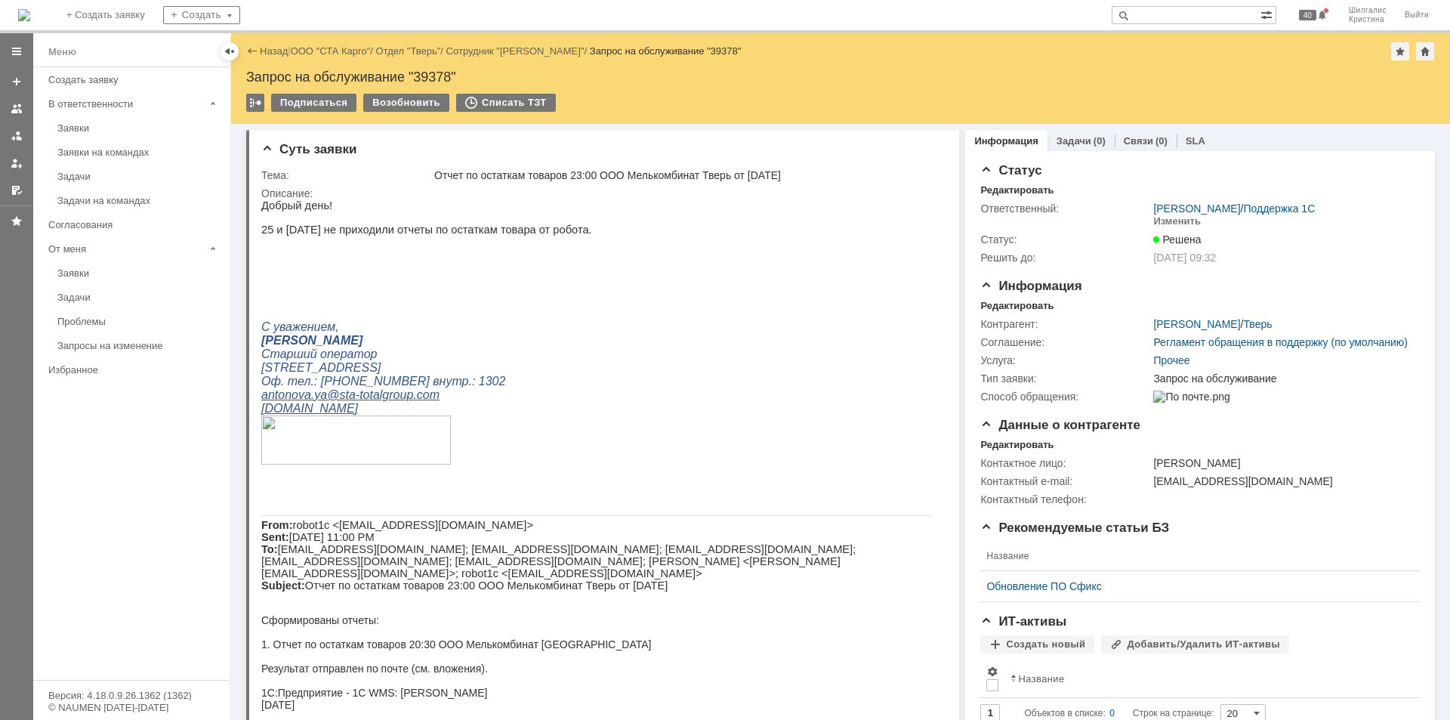
click at [337, 51] on link "ООО "СТА Карго"" at bounding box center [331, 50] width 80 height 11
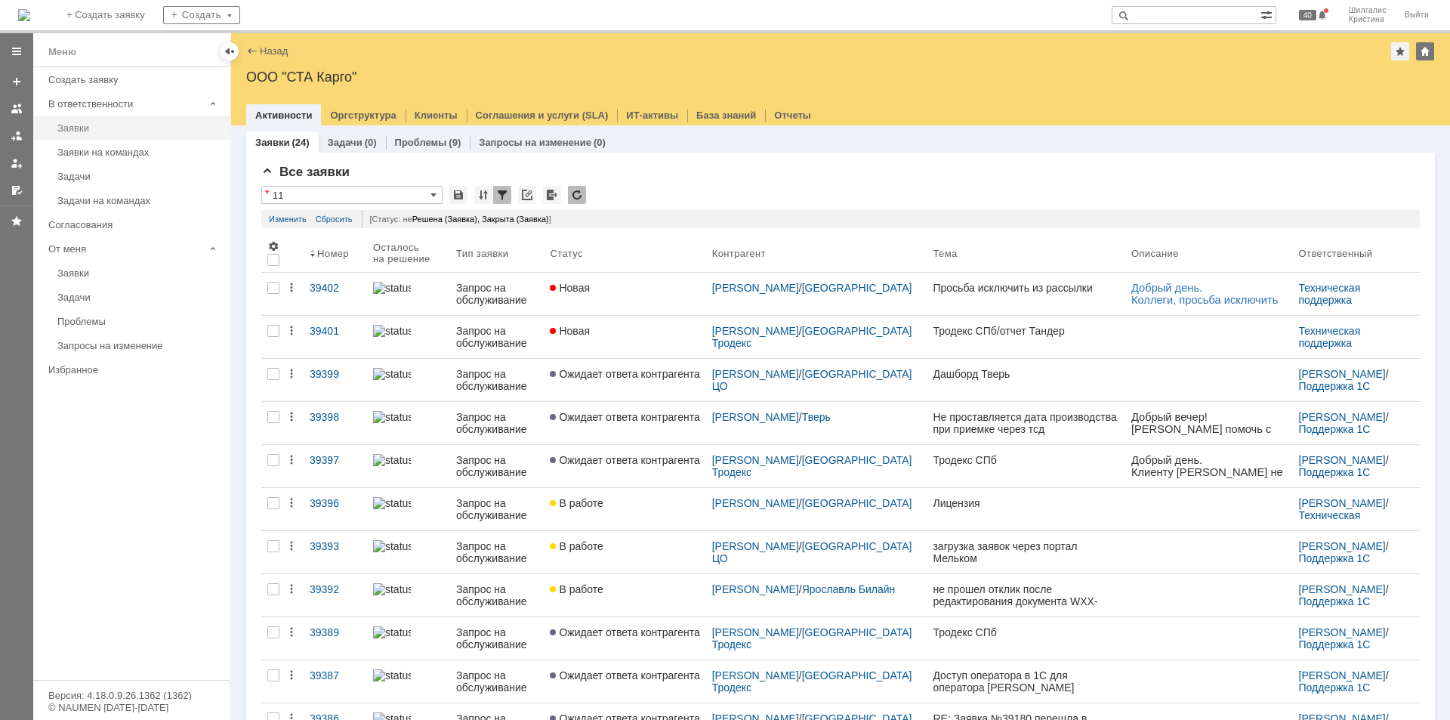
click at [97, 137] on link "Заявки" at bounding box center [138, 127] width 175 height 23
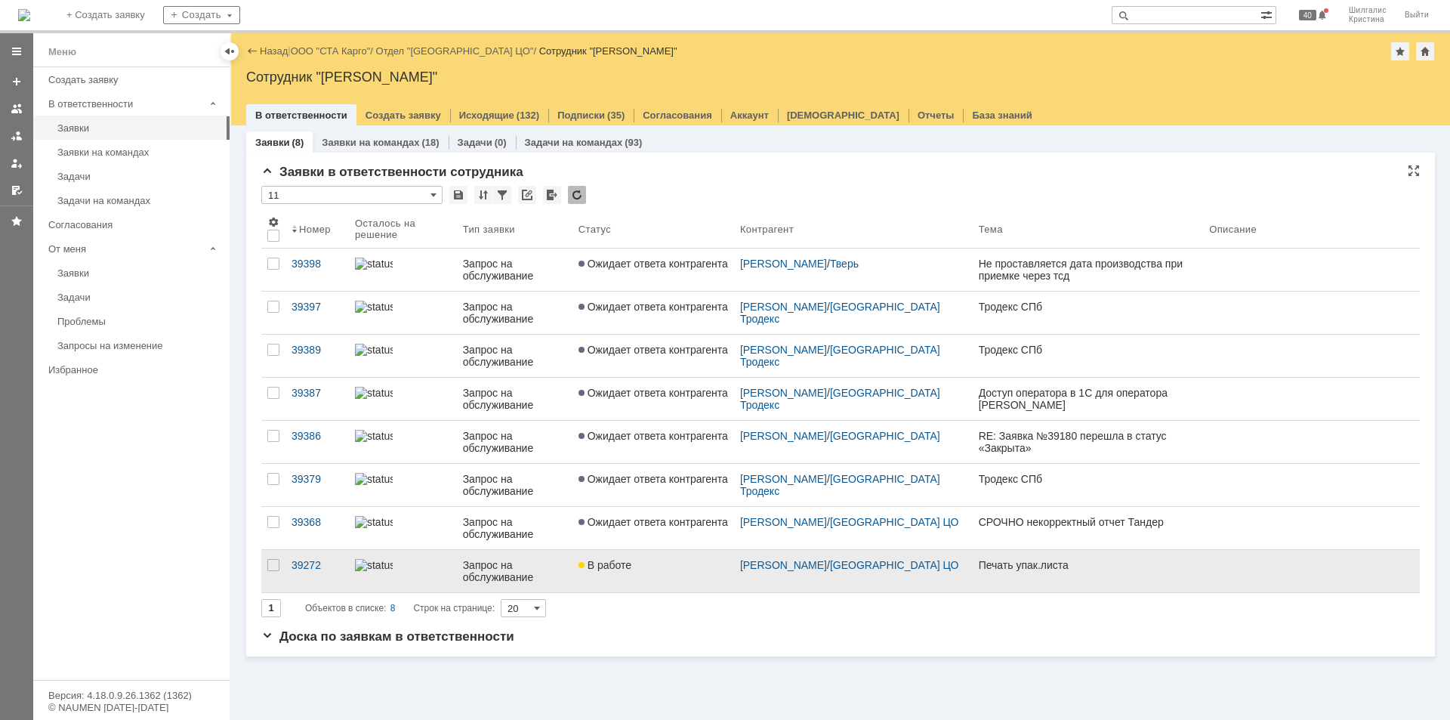
click at [618, 563] on span "В работе" at bounding box center [604, 565] width 53 height 12
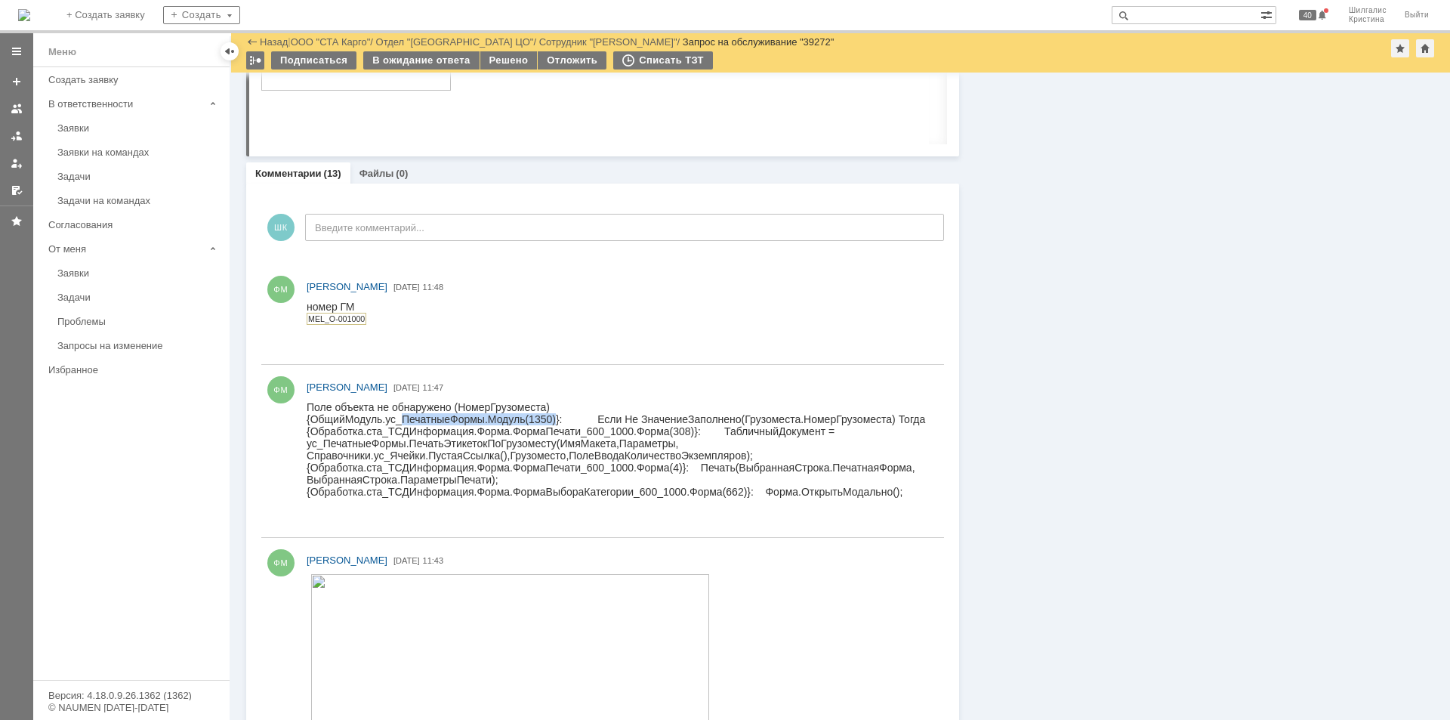
drag, startPoint x: 557, startPoint y: 418, endPoint x: 403, endPoint y: 418, distance: 154.8
click at [403, 418] on div "{ОбщийМодуль.ус_ПечатныеФормы.Модуль(1350)}: Если Не ЗначениеЗаполнено(Грузомес…" at bounding box center [619, 419] width 624 height 12
copy div "ПечатныеФормы.Модуль(1350)"
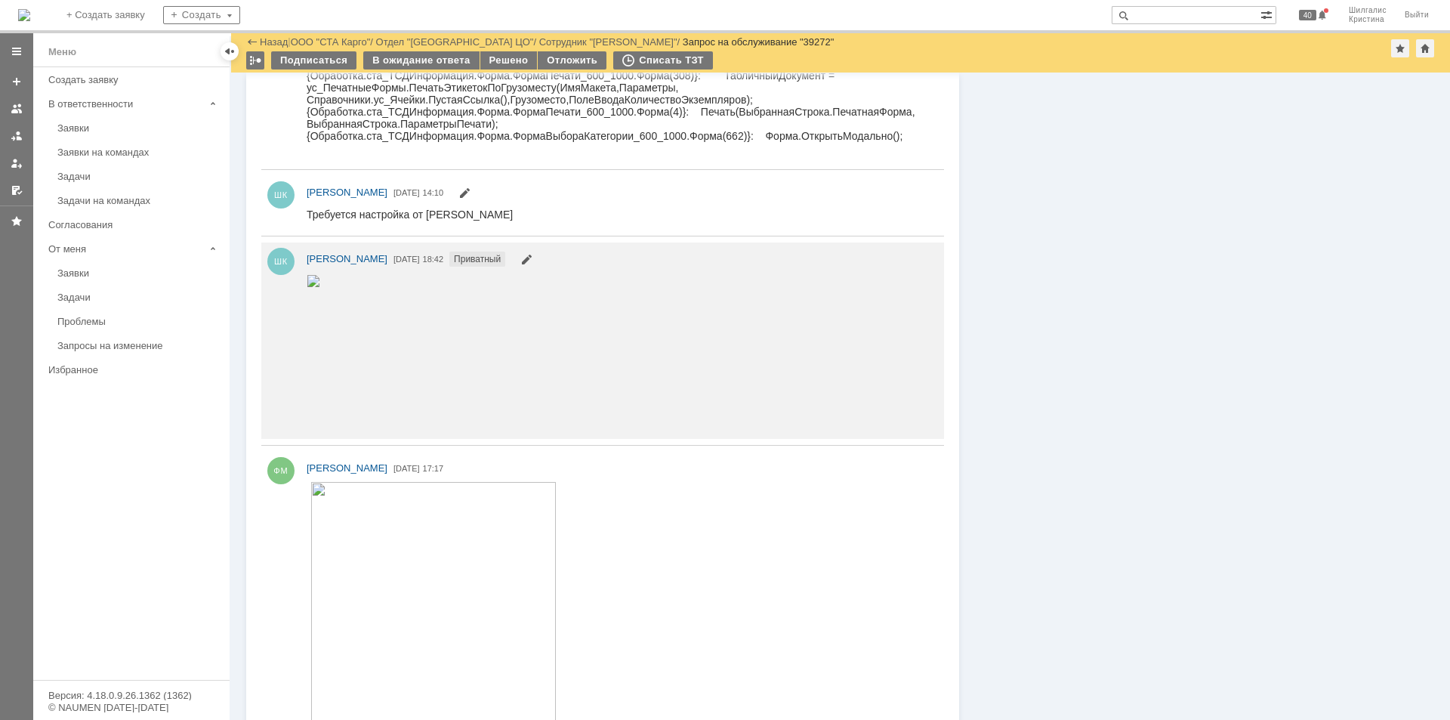
click at [320, 286] on img at bounding box center [314, 280] width 14 height 12
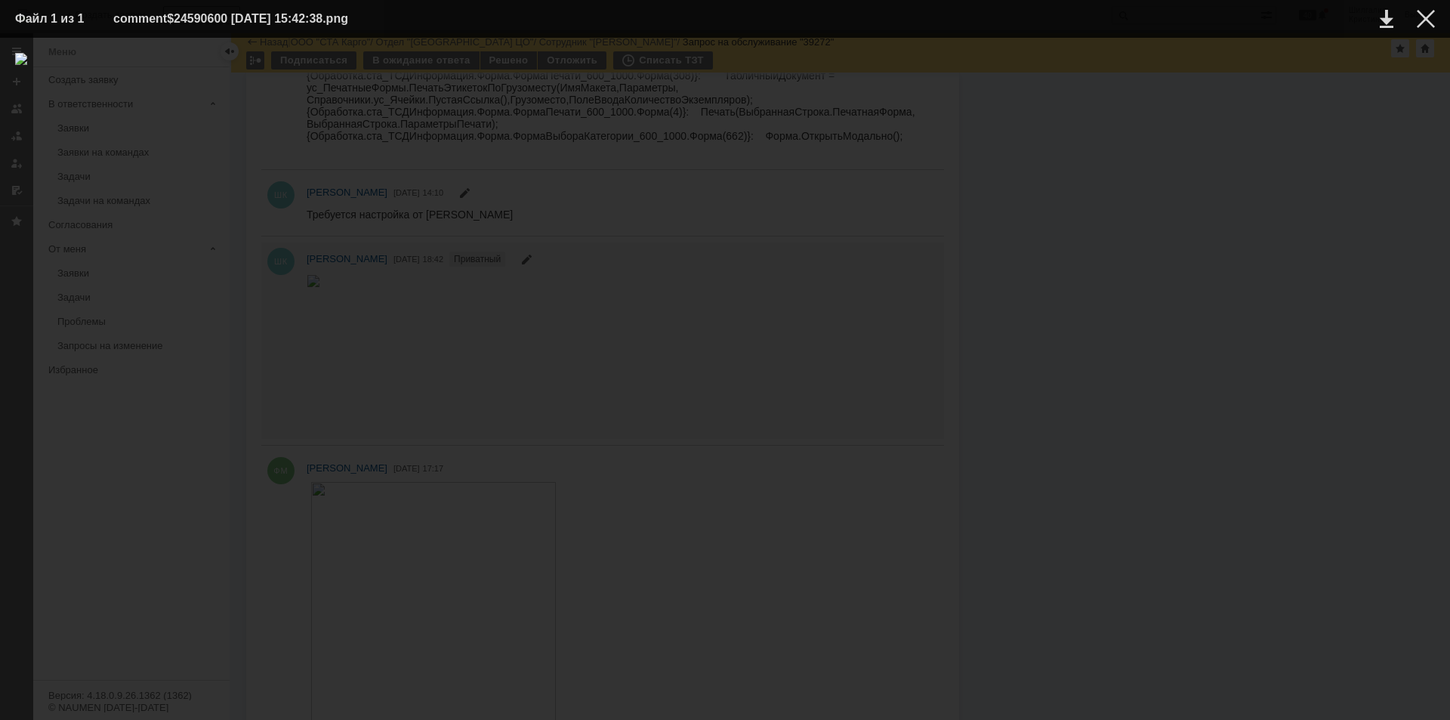
click at [1288, 304] on div at bounding box center [725, 379] width 1420 height 652
click at [1423, 17] on div at bounding box center [1426, 19] width 18 height 18
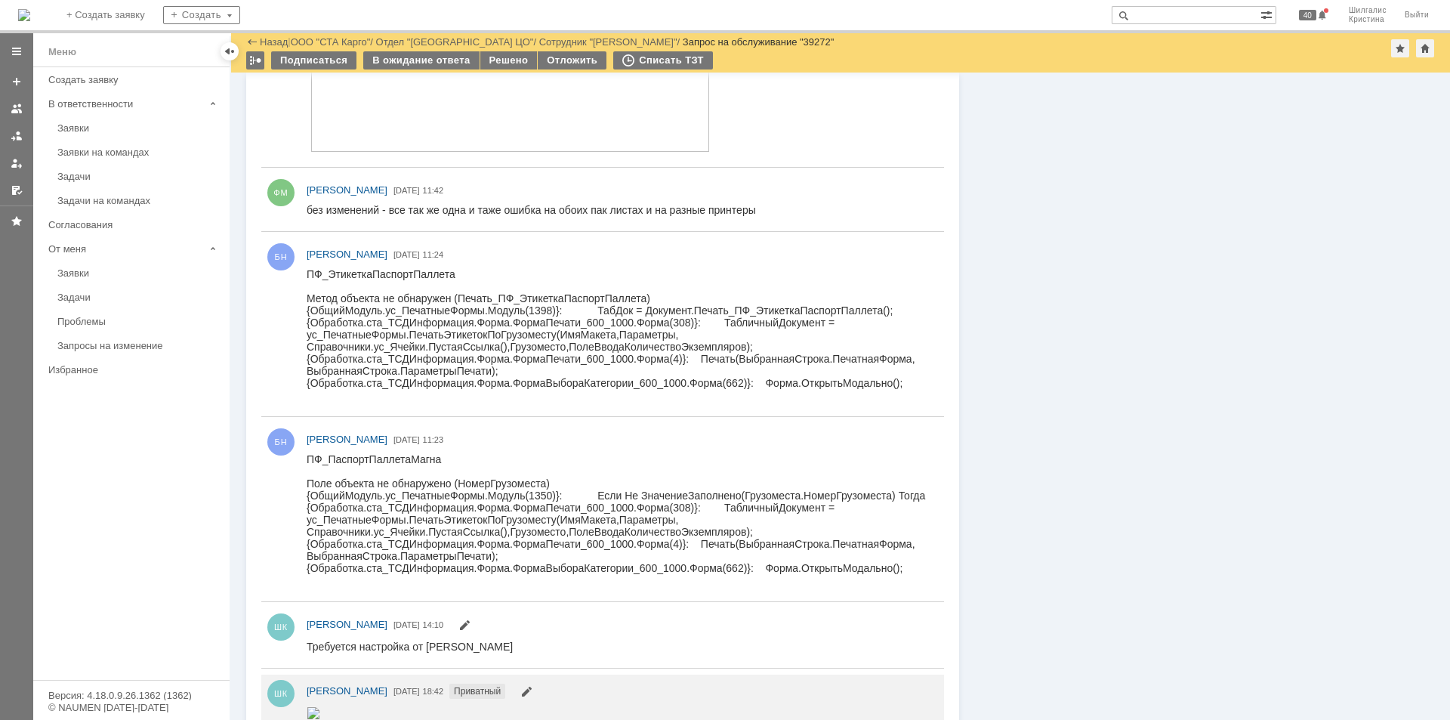
scroll to position [2417, 0]
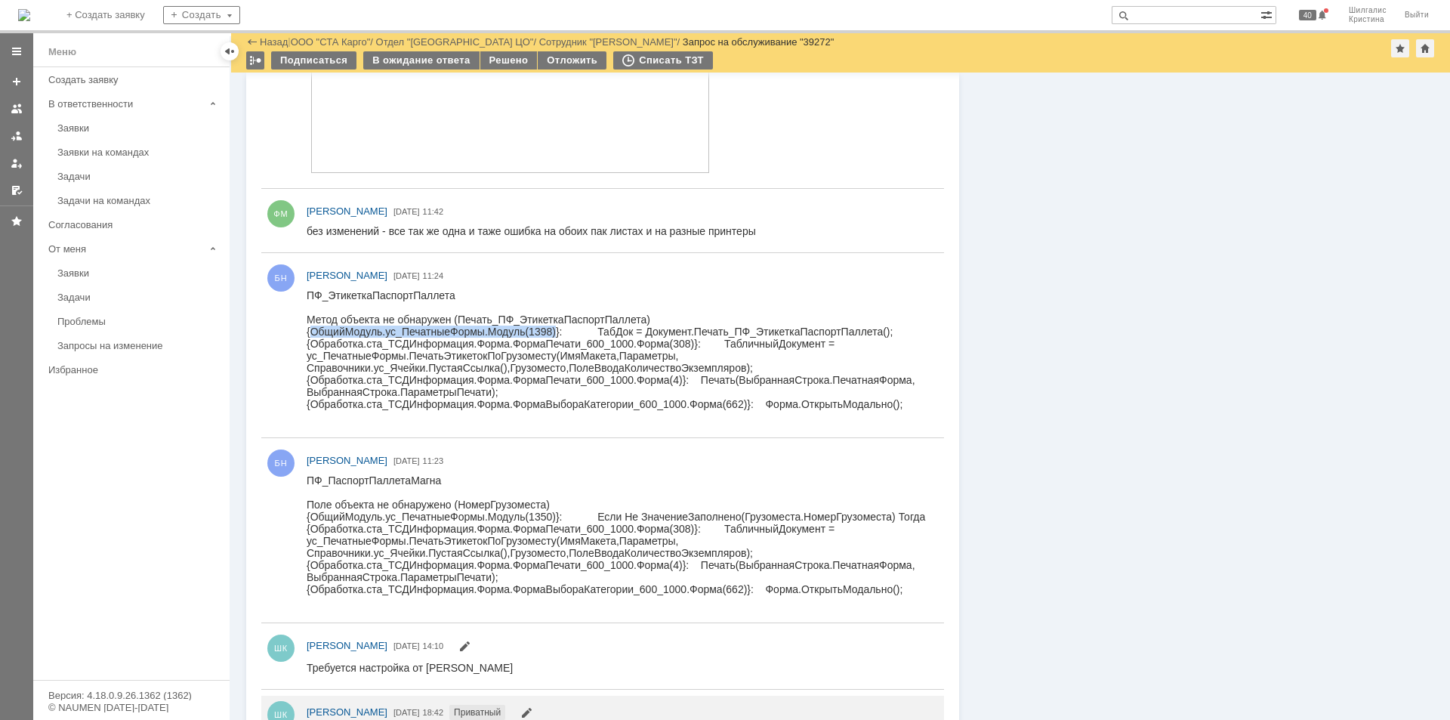
drag, startPoint x: 556, startPoint y: 330, endPoint x: 312, endPoint y: 330, distance: 243.9
click at [312, 330] on div "{ОбщийМодуль.ус_ПечатныеФормы.Модуль(1398)}: ТабДок = Документ.Печать_ПФ_Этикет…" at bounding box center [619, 331] width 624 height 12
copy div "ОбщийМодуль.ус_ПечатныеФормы.Модуль(1398)"
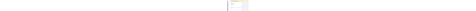
scroll to position [1133, 0]
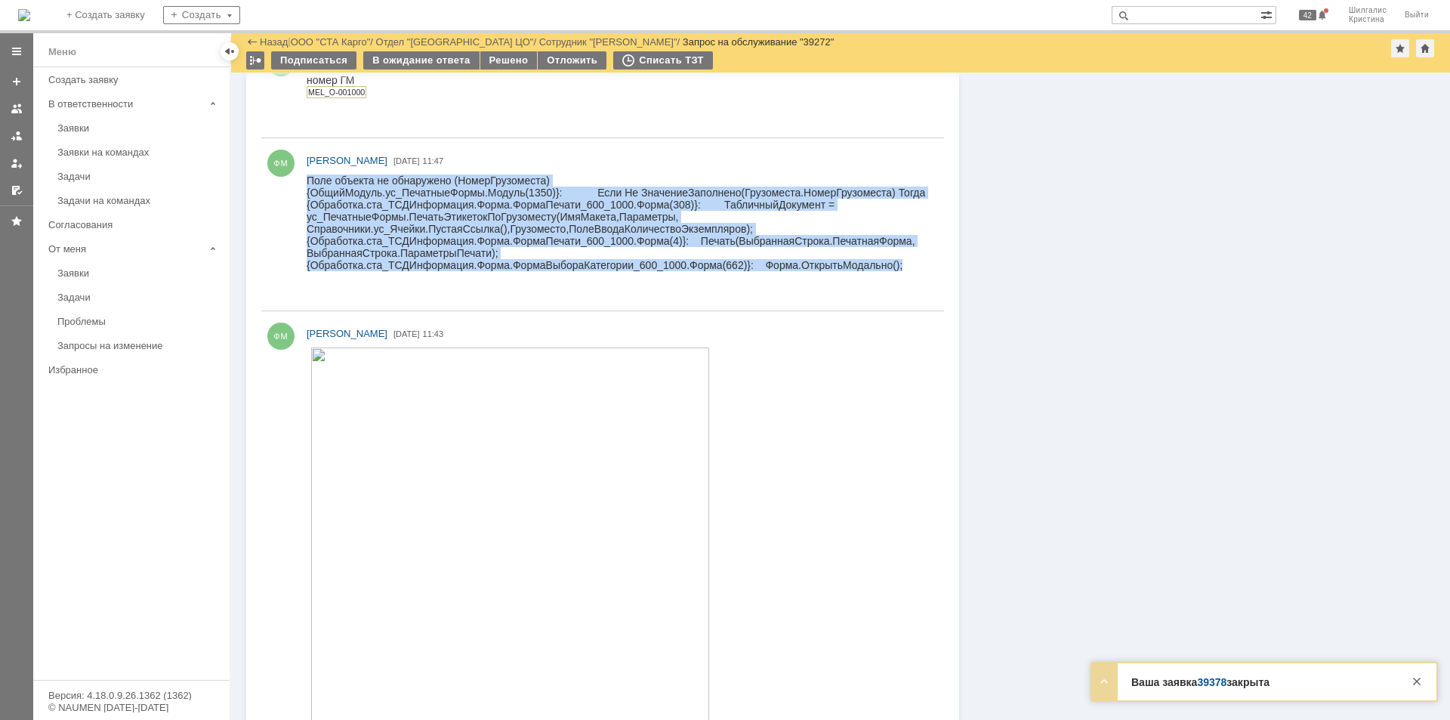
drag, startPoint x: 908, startPoint y: 267, endPoint x: 612, endPoint y: 367, distance: 312.6
click at [307, 190] on html "Поле объекта не обнаружено (НомерГрузоместа) {ОбщийМодуль.ус_ПечатныеФормы.Моду…" at bounding box center [619, 234] width 624 height 121
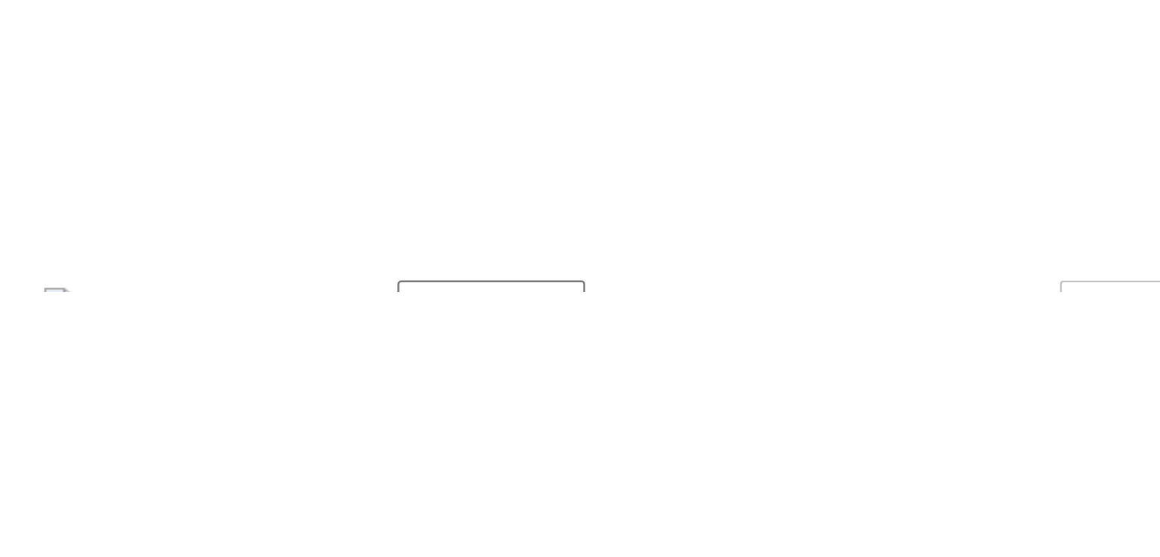
scroll to position [1127, 0]
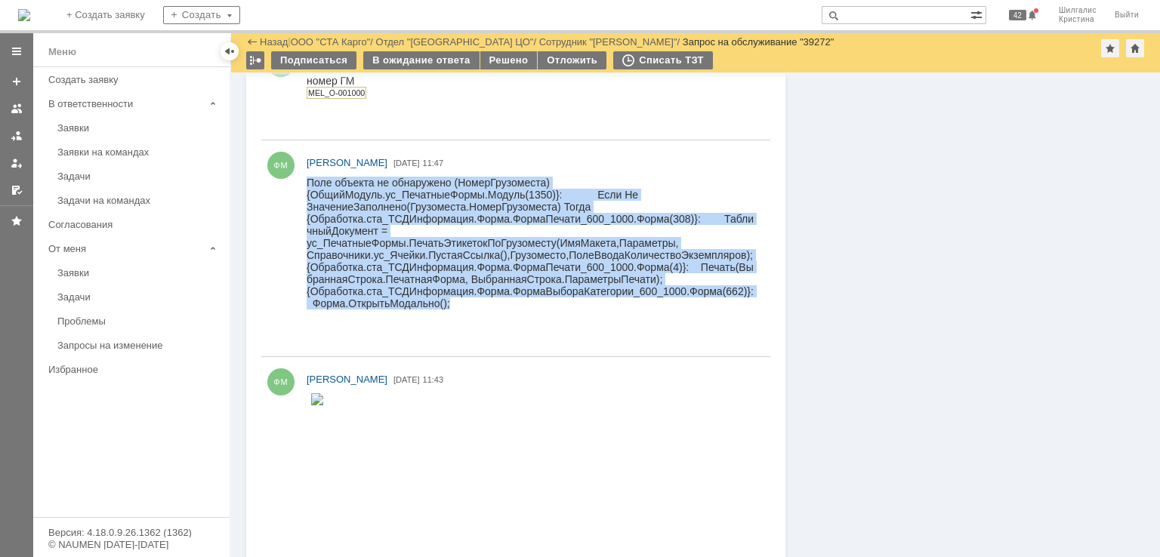
click at [541, 232] on div "{Обработка.ста_ТСДИнформация.Форма.ФормаПечати_600_1000.Форма(308)}: ТабличныйД…" at bounding box center [532, 237] width 450 height 48
click at [459, 202] on div "{ОбщийМодуль.ус_ПечатныеФормы.Модуль(1350)}: Если Не ЗначениеЗаполнено(Грузомес…" at bounding box center [532, 201] width 450 height 24
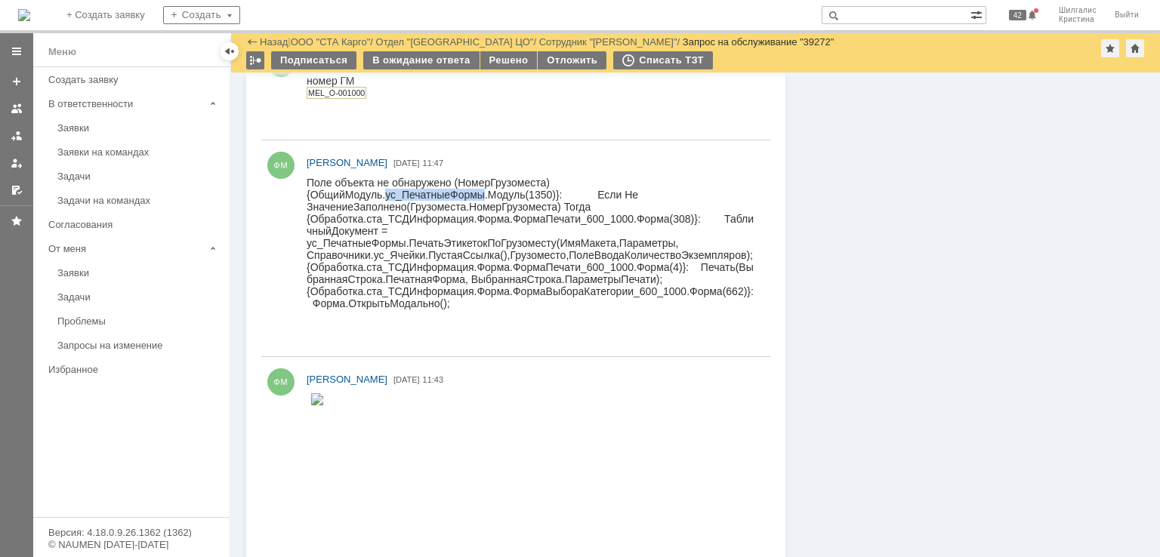
drag, startPoint x: 483, startPoint y: 193, endPoint x: 386, endPoint y: 198, distance: 97.5
click at [386, 198] on div "{ОбщийМодуль.ус_ПечатныеФормы.Модуль(1350)}: Если Не ЗначениеЗаполнено(Грузомес…" at bounding box center [532, 201] width 450 height 24
copy div "ус_ПечатныеФормы"
click at [542, 196] on div "{ОбщийМодуль.ус_ПечатныеФормы.Модуль(1350)}: Если Не ЗначениеЗаполнено(Грузомес…" at bounding box center [532, 201] width 450 height 24
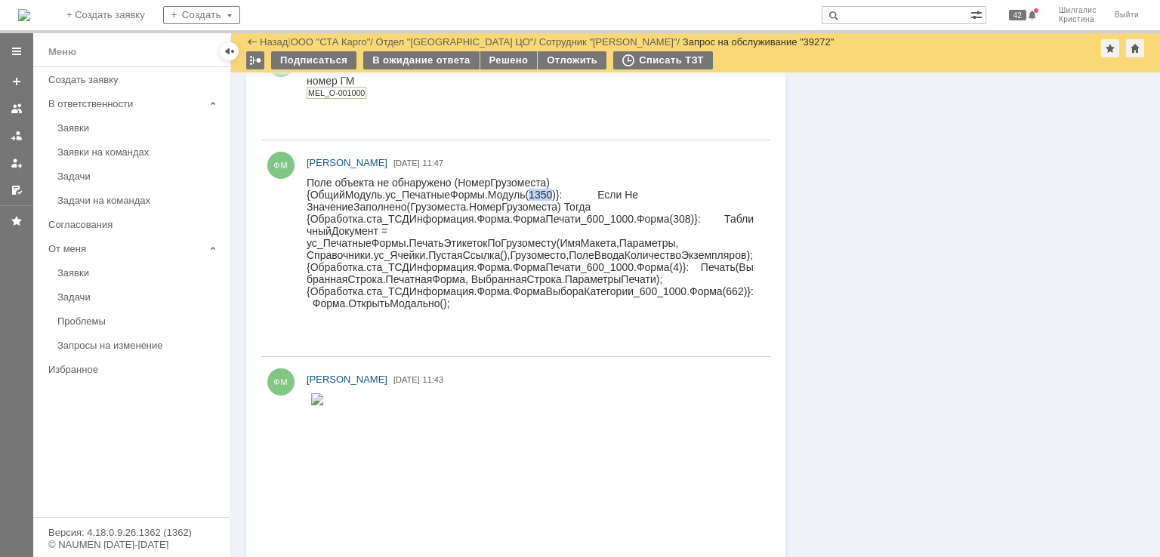
copy div "1350"
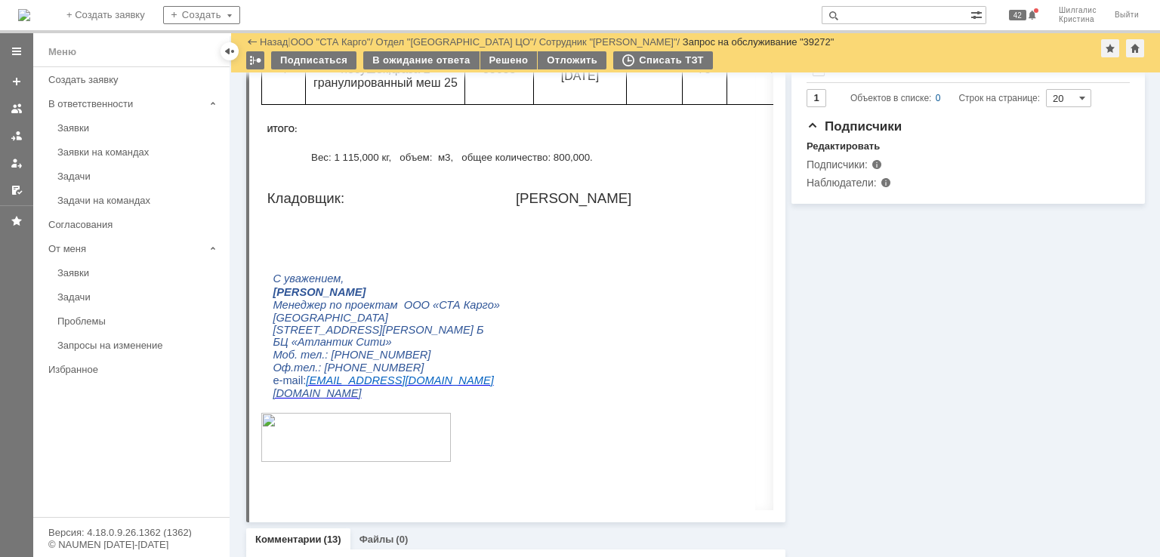
scroll to position [0, 0]
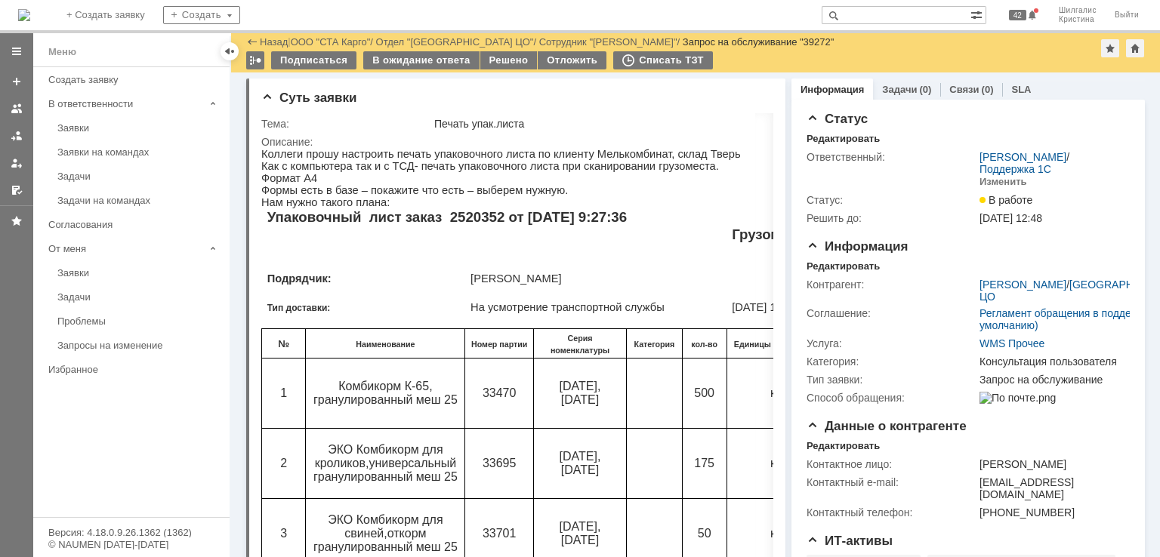
drag, startPoint x: 1027, startPoint y: 365, endPoint x: 870, endPoint y: 89, distance: 317.9
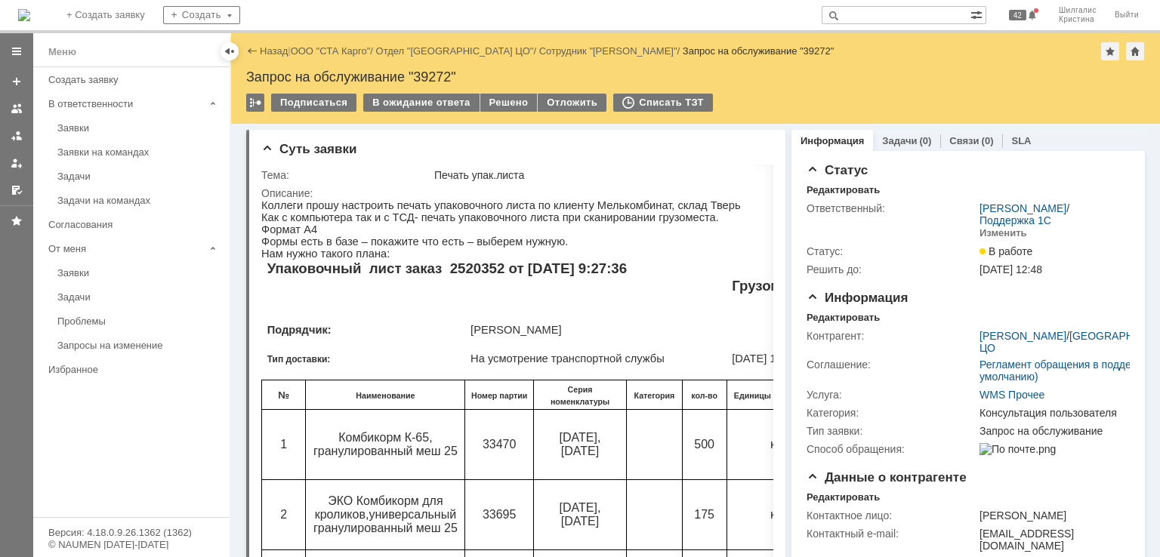
click at [885, 8] on input "text" at bounding box center [896, 15] width 149 height 18
paste input "31414"
type input "31414"
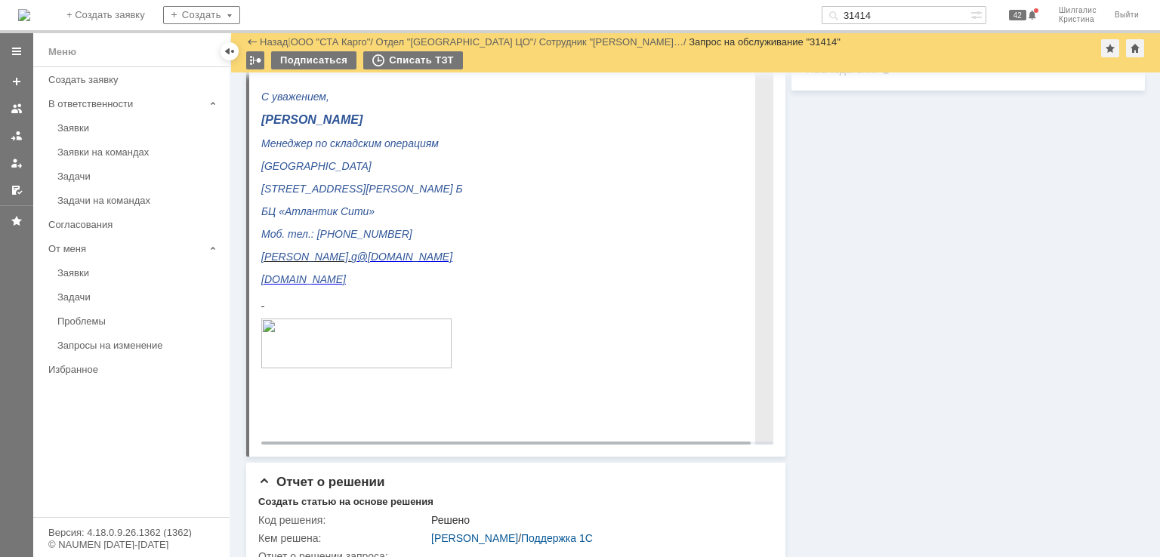
scroll to position [906, 0]
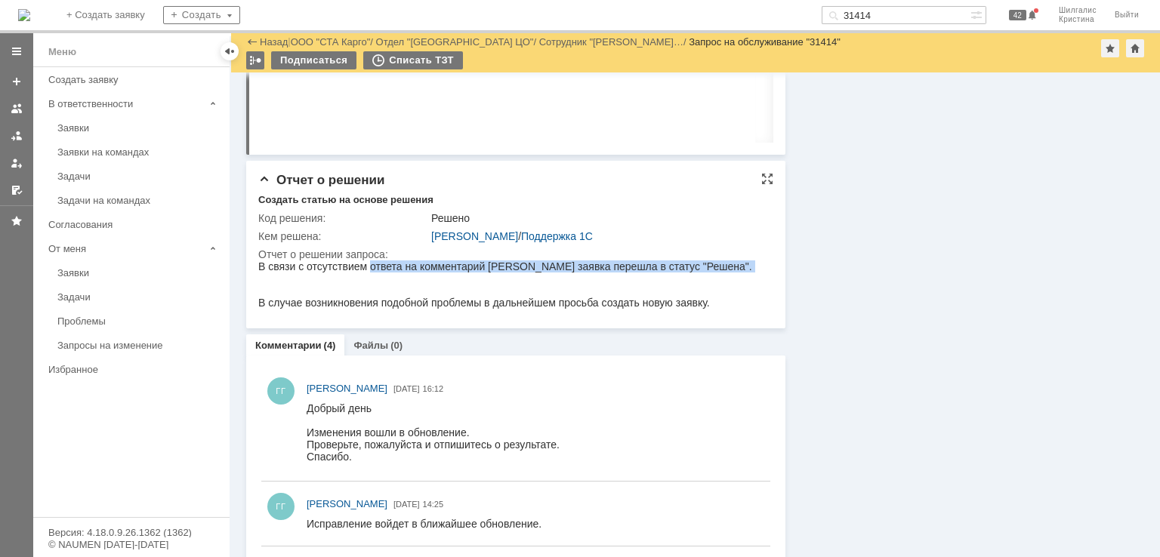
drag, startPoint x: 369, startPoint y: 270, endPoint x: 686, endPoint y: 276, distance: 316.5
click at [686, 276] on div "В связи с отсутствием ответа на комментарий Ваша заявка перешла в статус "Решен…" at bounding box center [505, 285] width 494 height 48
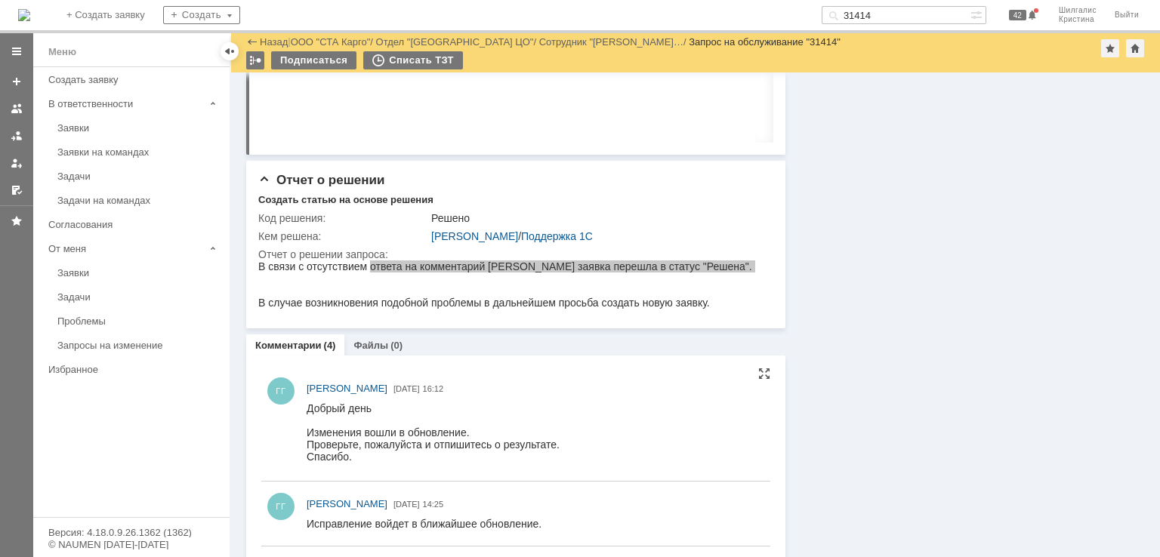
click at [519, 378] on div "ГГ Голубева Галина Алексеевна 25.10.2023 16:12" at bounding box center [515, 423] width 509 height 103
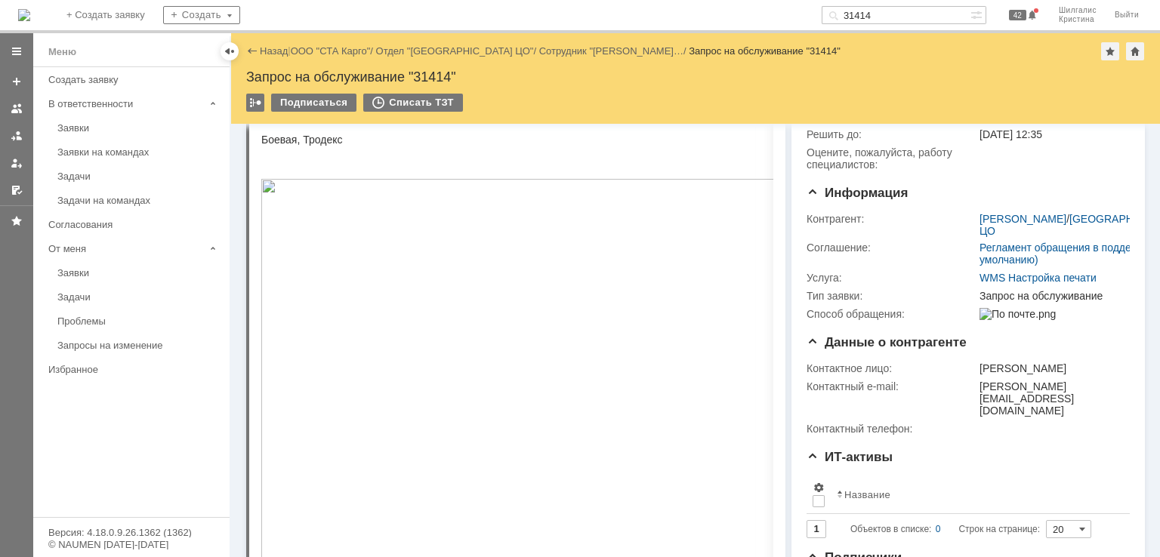
scroll to position [0, 0]
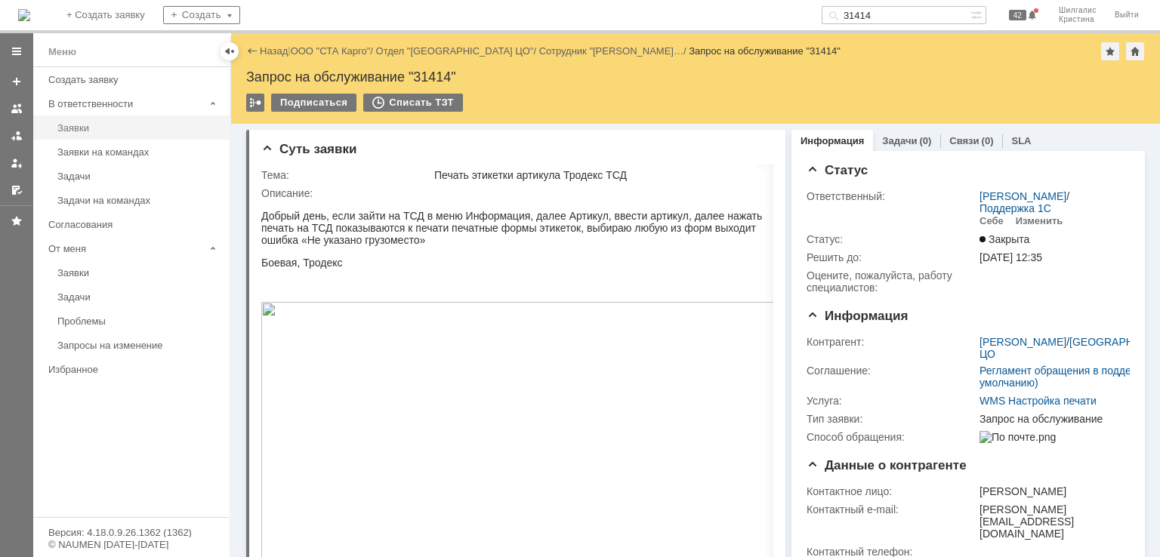
click at [111, 135] on link "Заявки" at bounding box center [138, 127] width 175 height 23
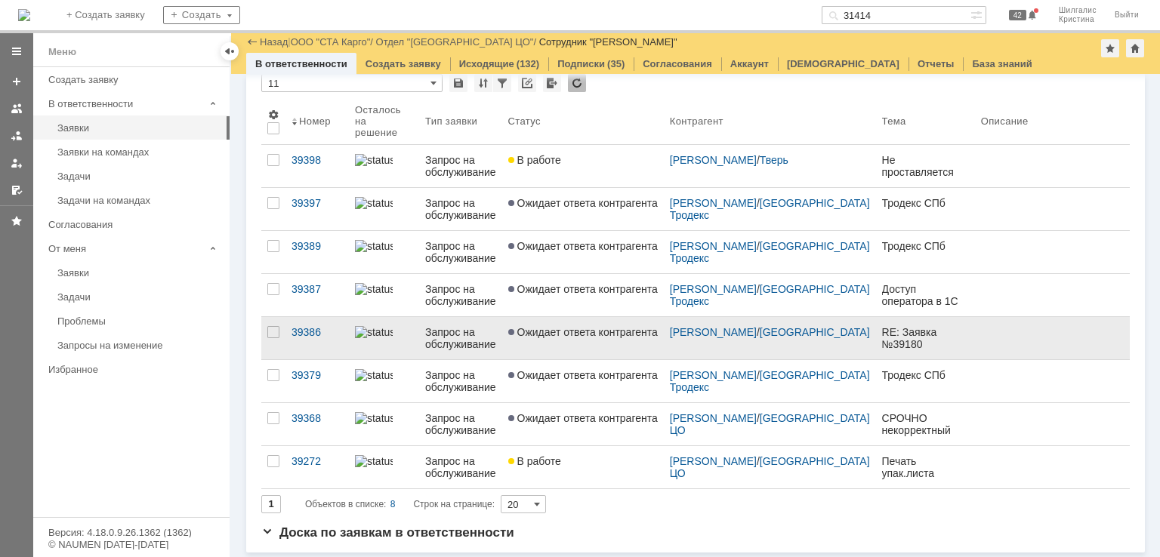
scroll to position [54, 0]
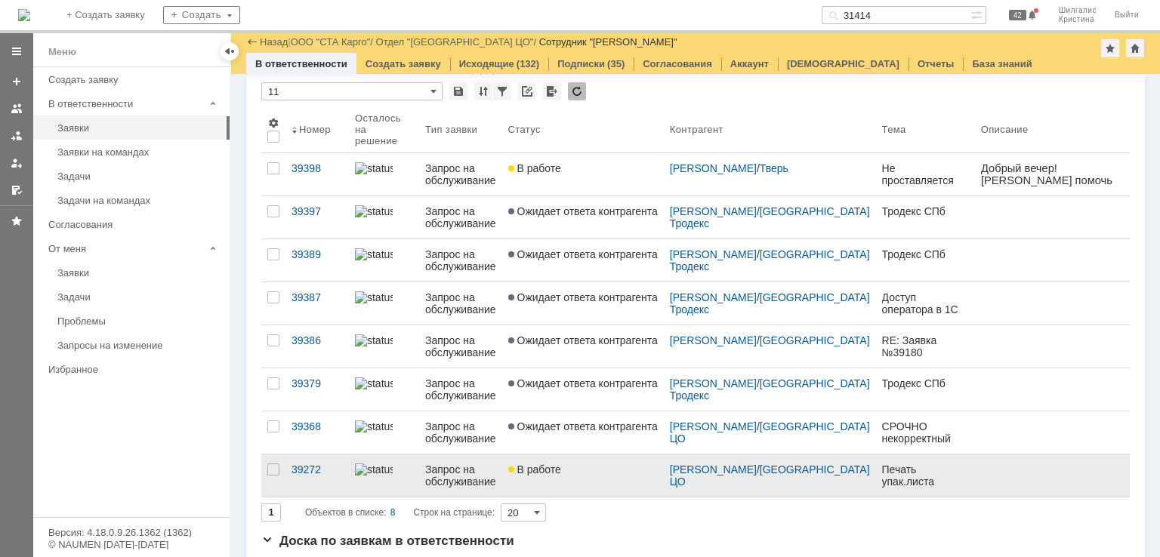
click at [594, 464] on div "В работе" at bounding box center [583, 470] width 150 height 12
